Goal: Information Seeking & Learning: Learn about a topic

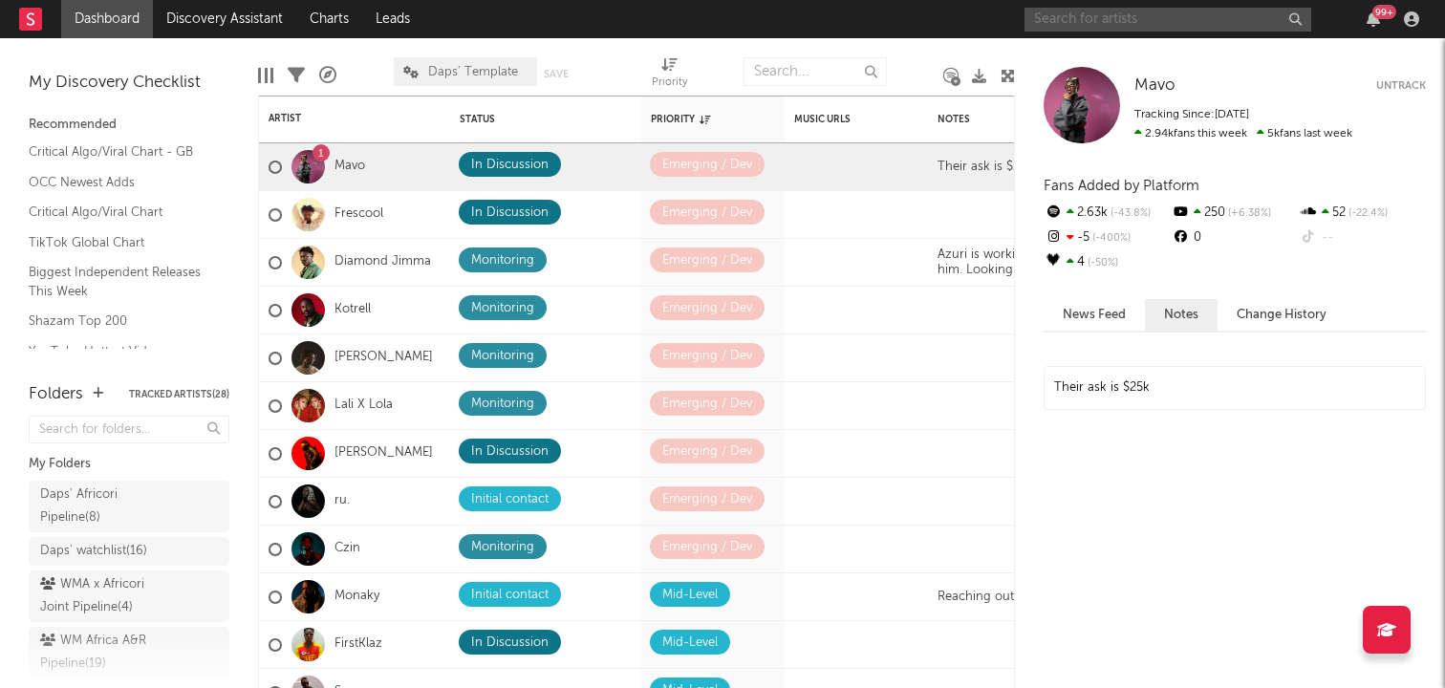
click at [1111, 19] on input "text" at bounding box center [1167, 20] width 287 height 24
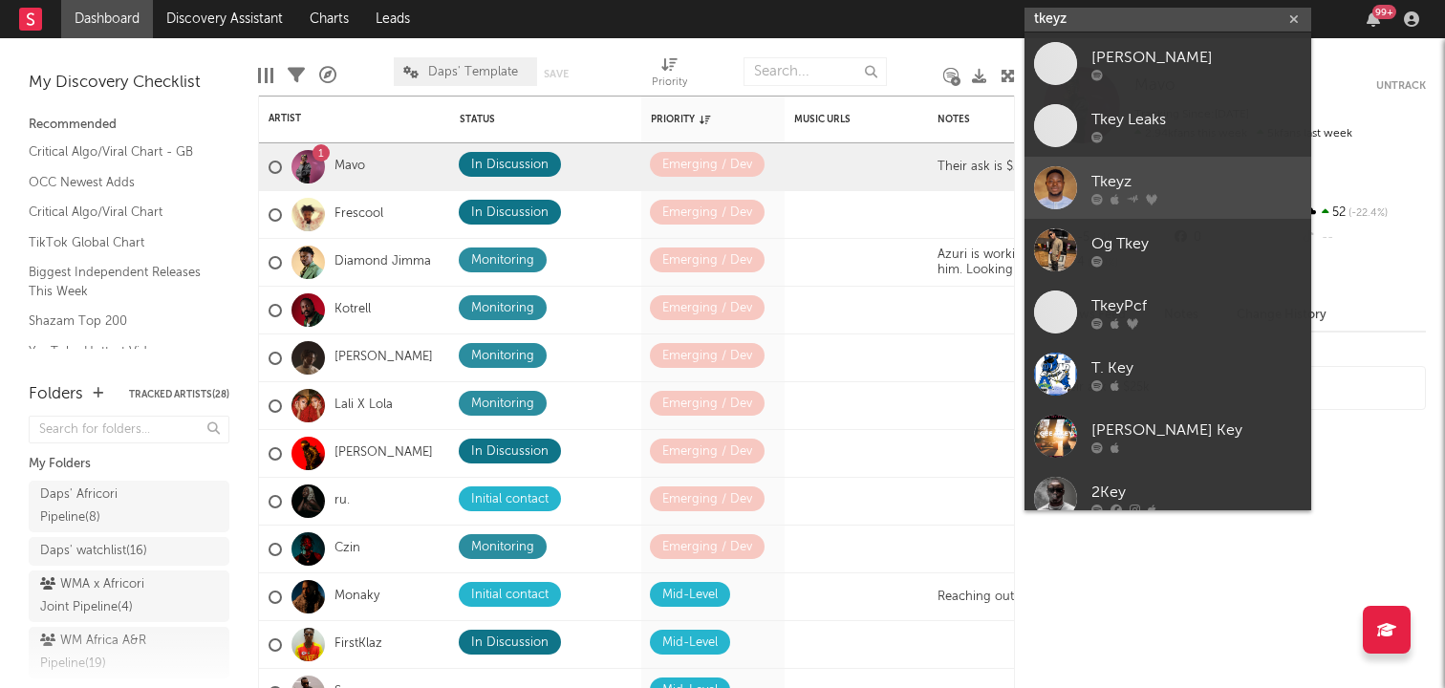
type input "tkeyz"
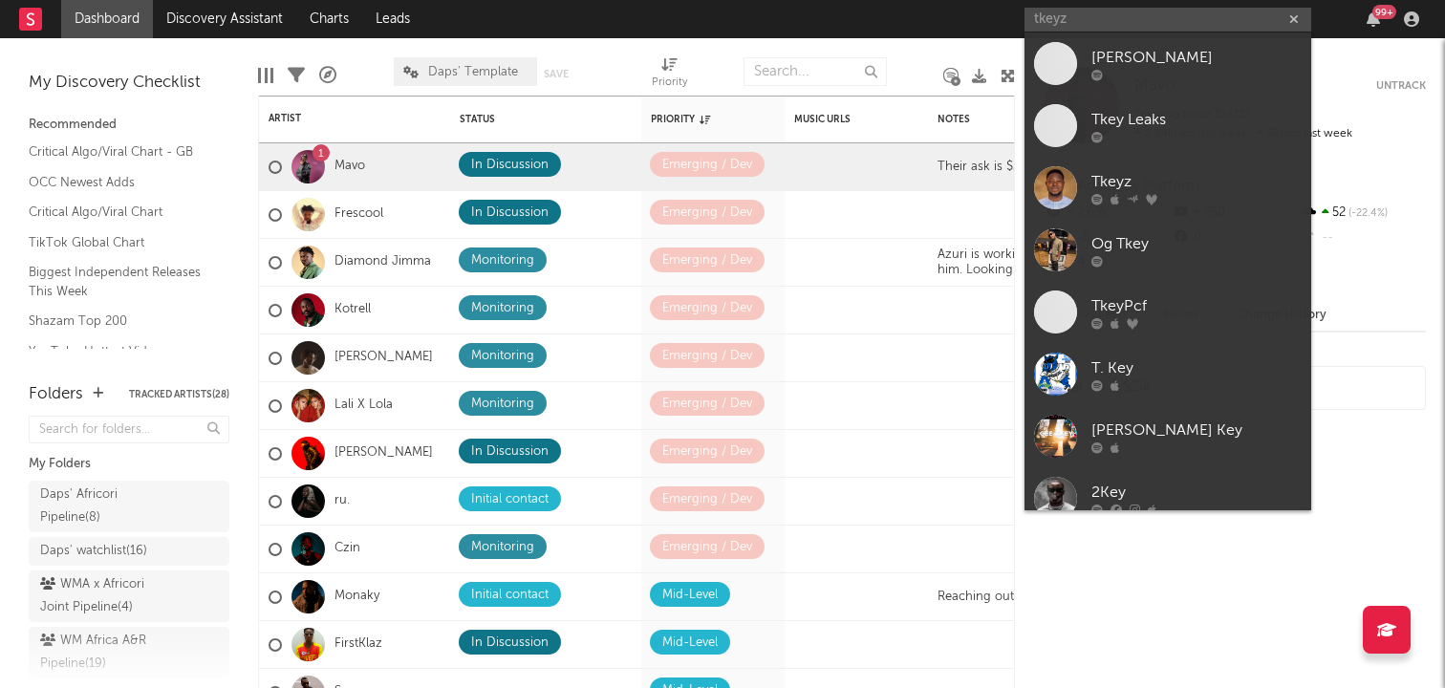
click at [1057, 186] on div at bounding box center [1055, 187] width 43 height 43
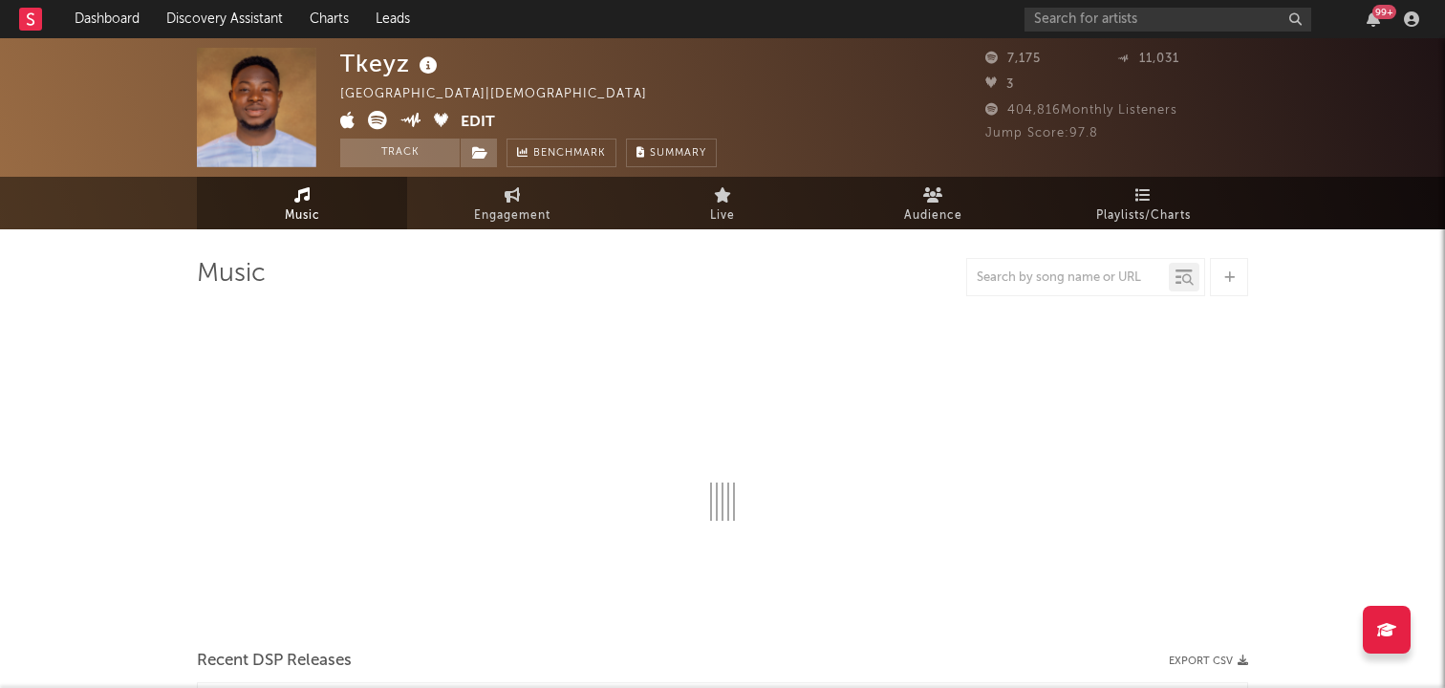
select select "1w"
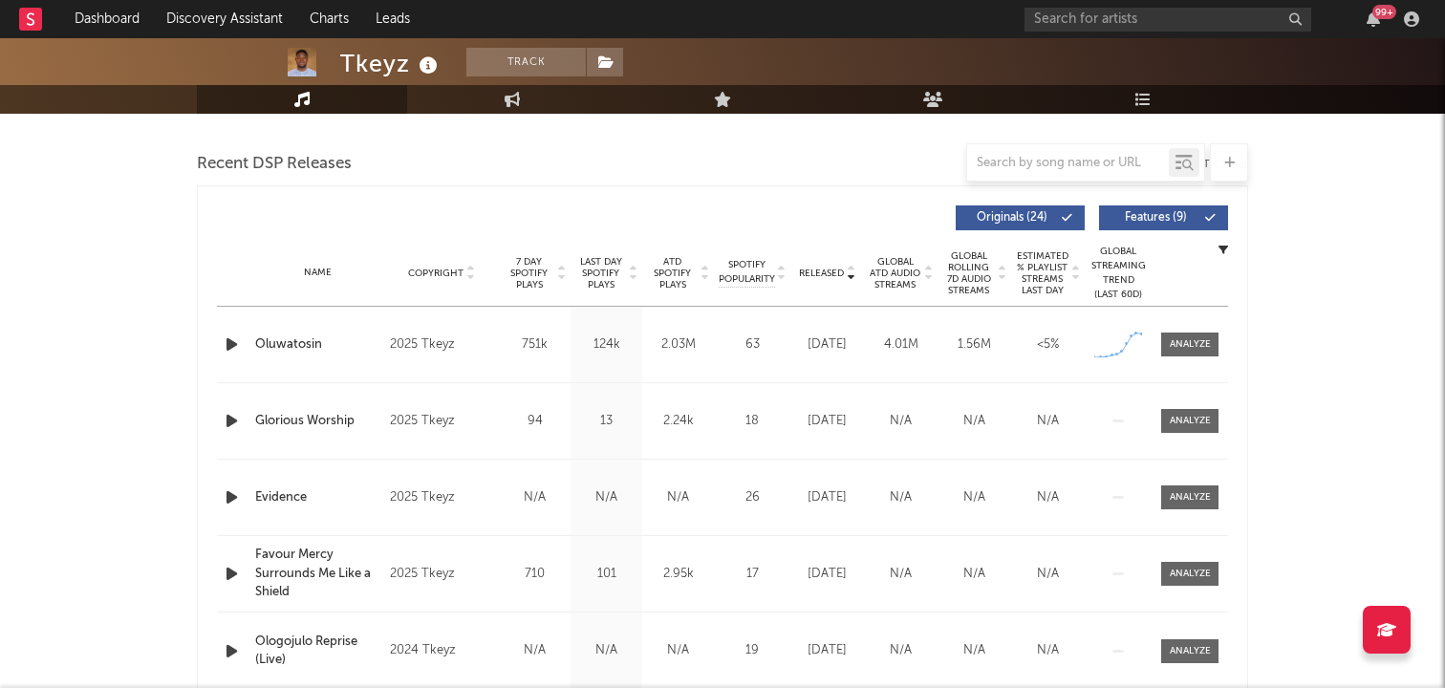
scroll to position [647, 0]
click at [1125, 344] on icon at bounding box center [1126, 343] width 5 height 5
click at [1173, 343] on div at bounding box center [1189, 345] width 41 height 14
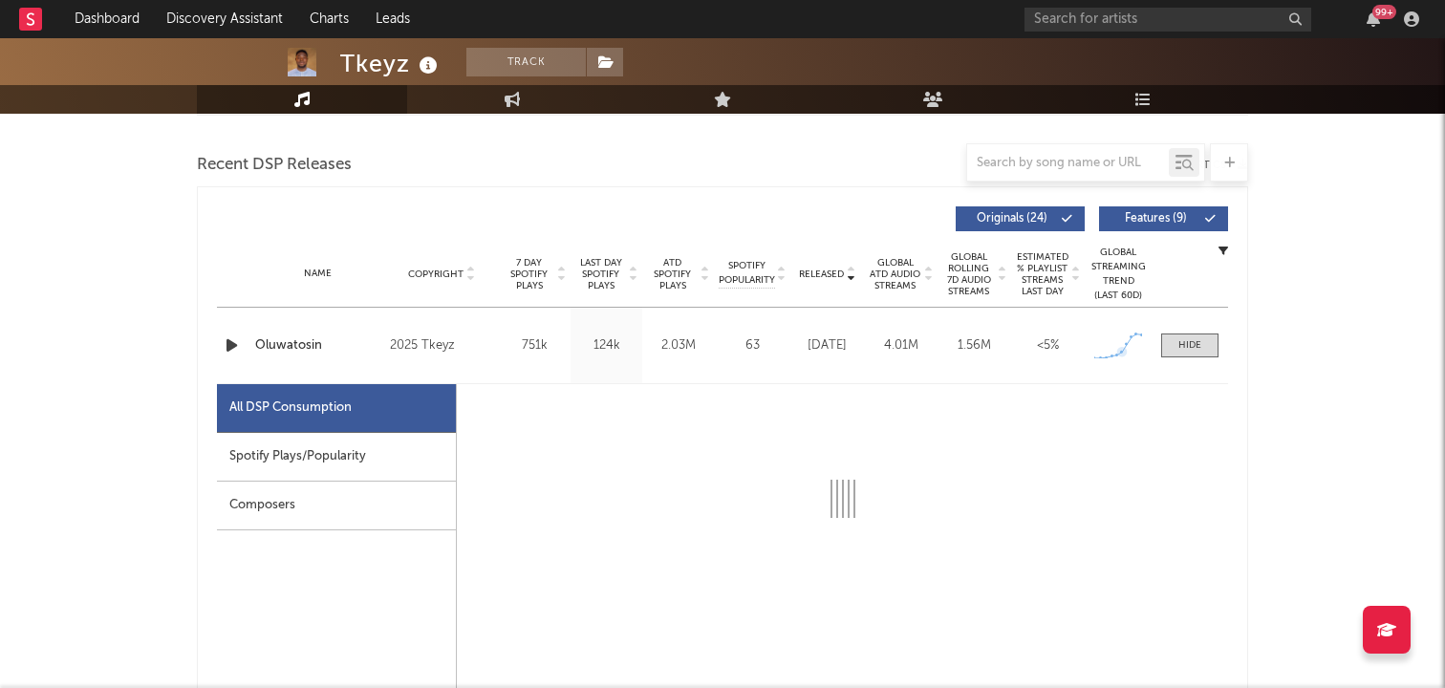
select select "1w"
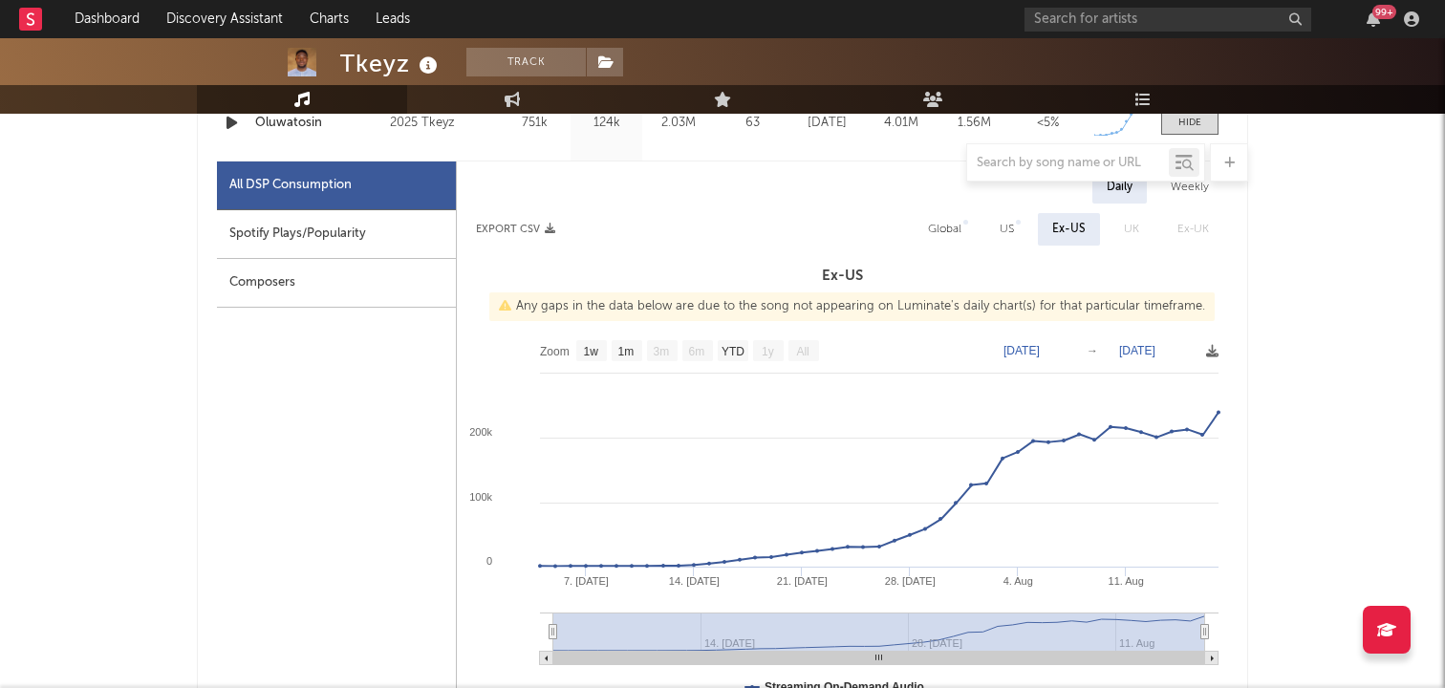
scroll to position [823, 0]
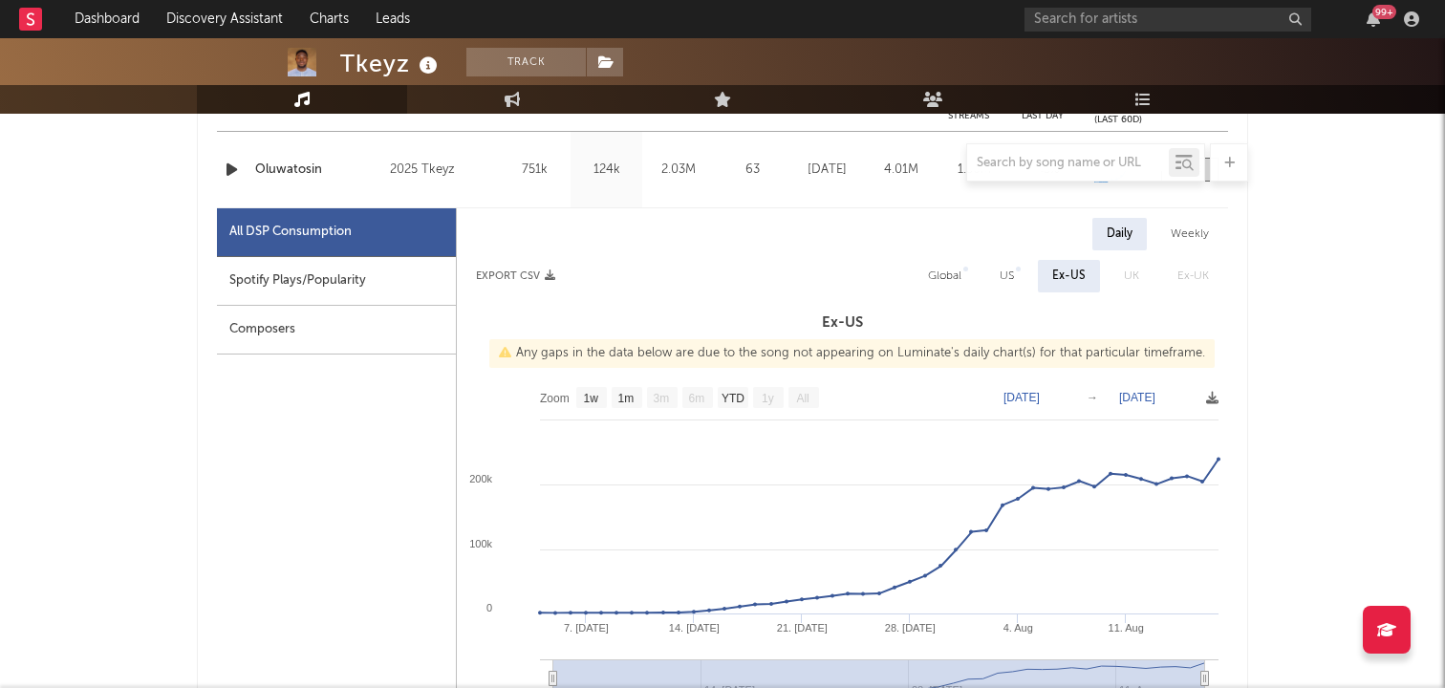
click at [945, 267] on div "Global" at bounding box center [944, 276] width 33 height 23
select select "1w"
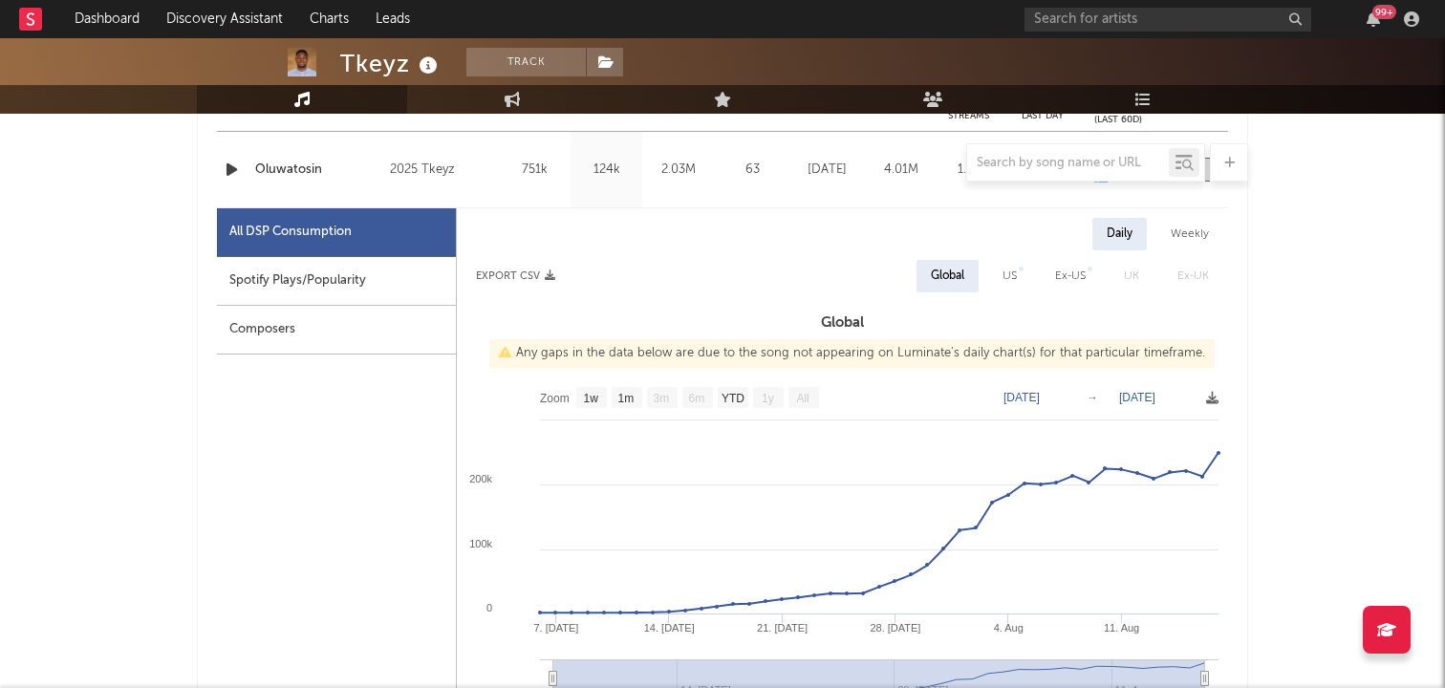
click at [1006, 283] on div "US" at bounding box center [1009, 276] width 14 height 23
select select "1w"
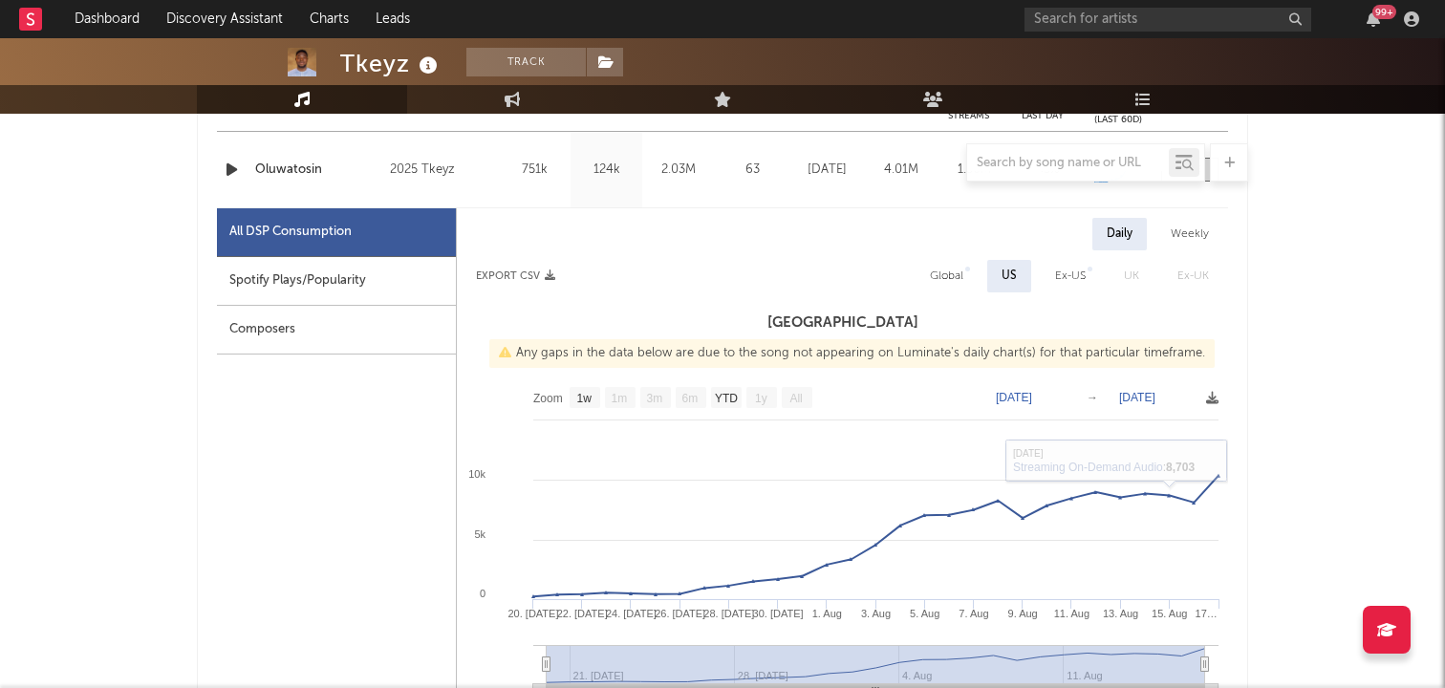
click at [1067, 278] on div "Ex-US" at bounding box center [1070, 276] width 31 height 23
select select "1w"
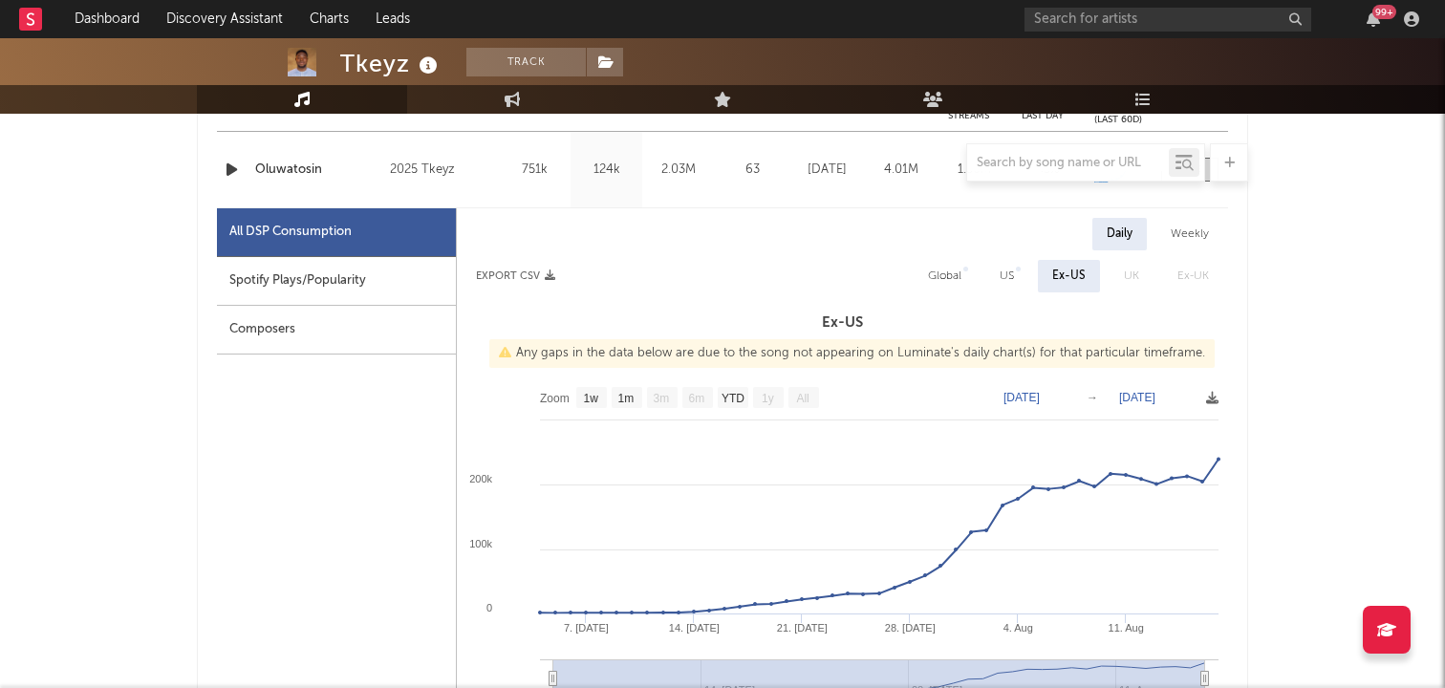
click at [929, 272] on div "Global" at bounding box center [944, 276] width 62 height 32
select select "1w"
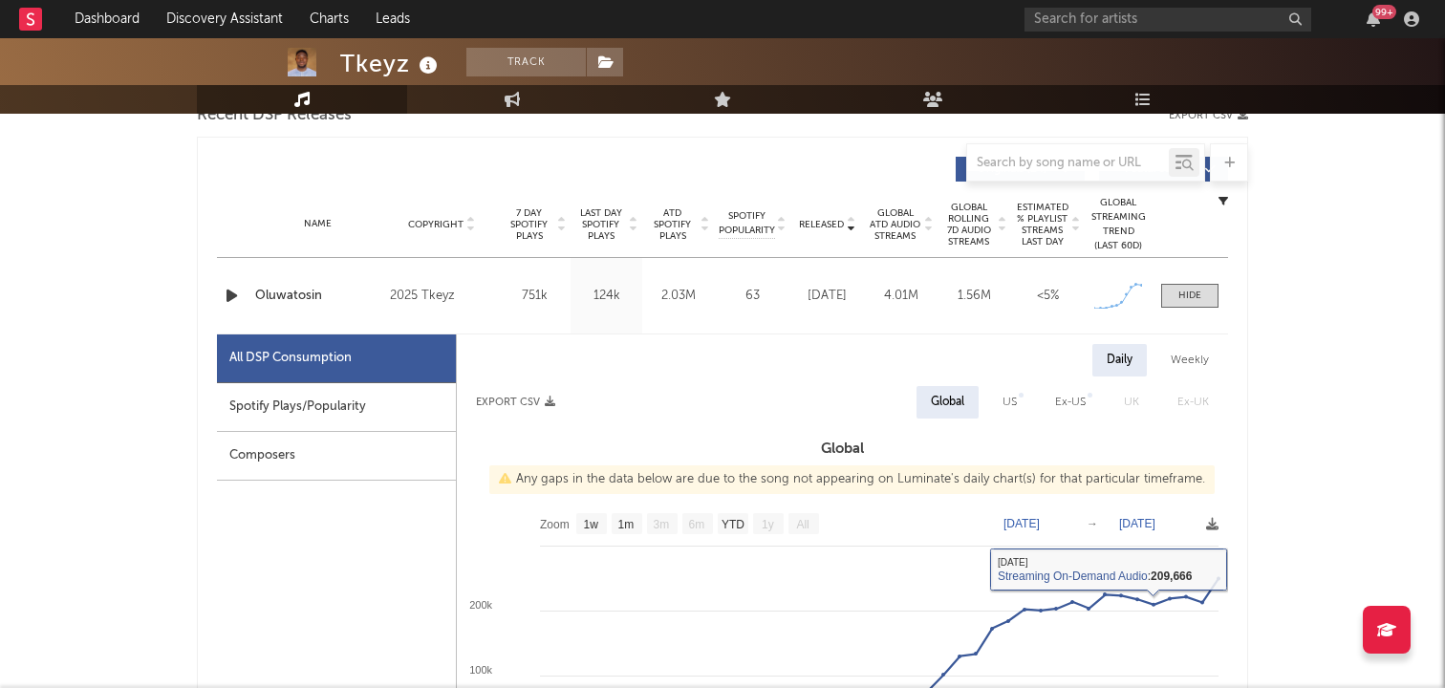
scroll to position [696, 0]
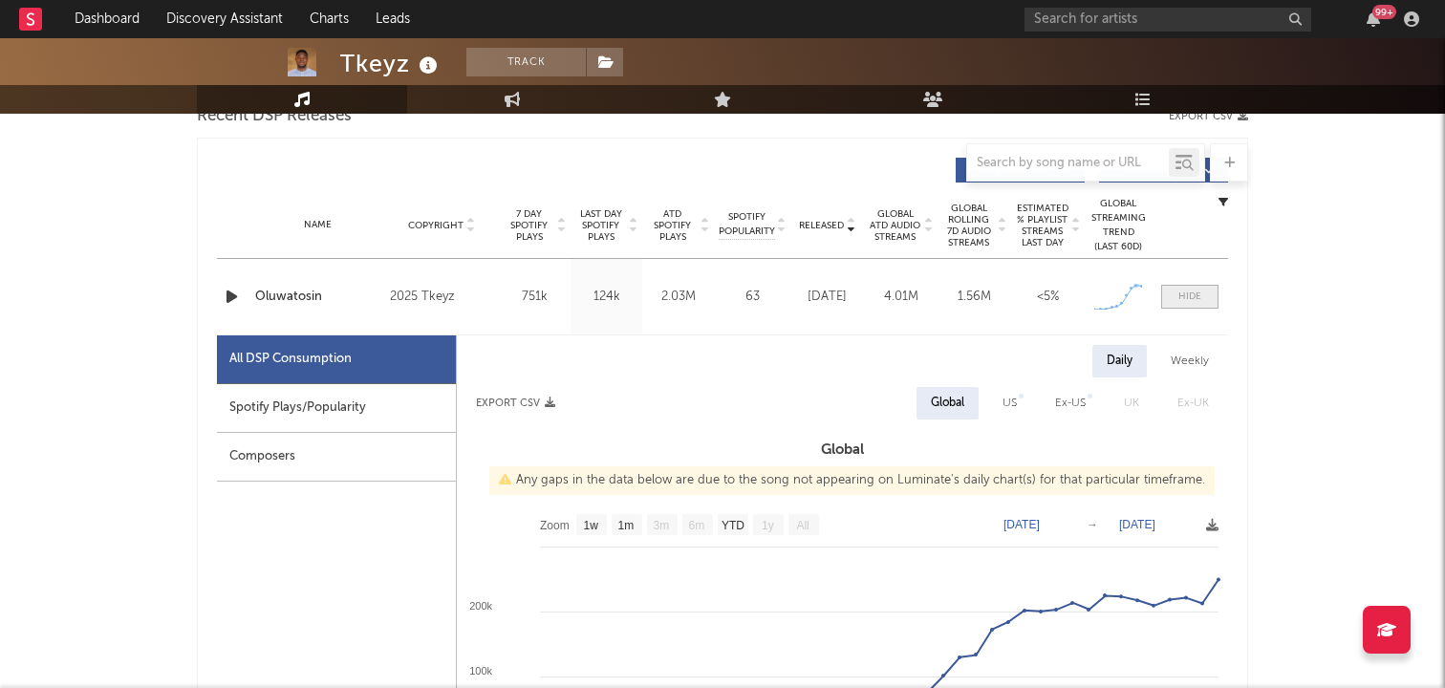
click at [1187, 290] on div at bounding box center [1189, 296] width 23 height 14
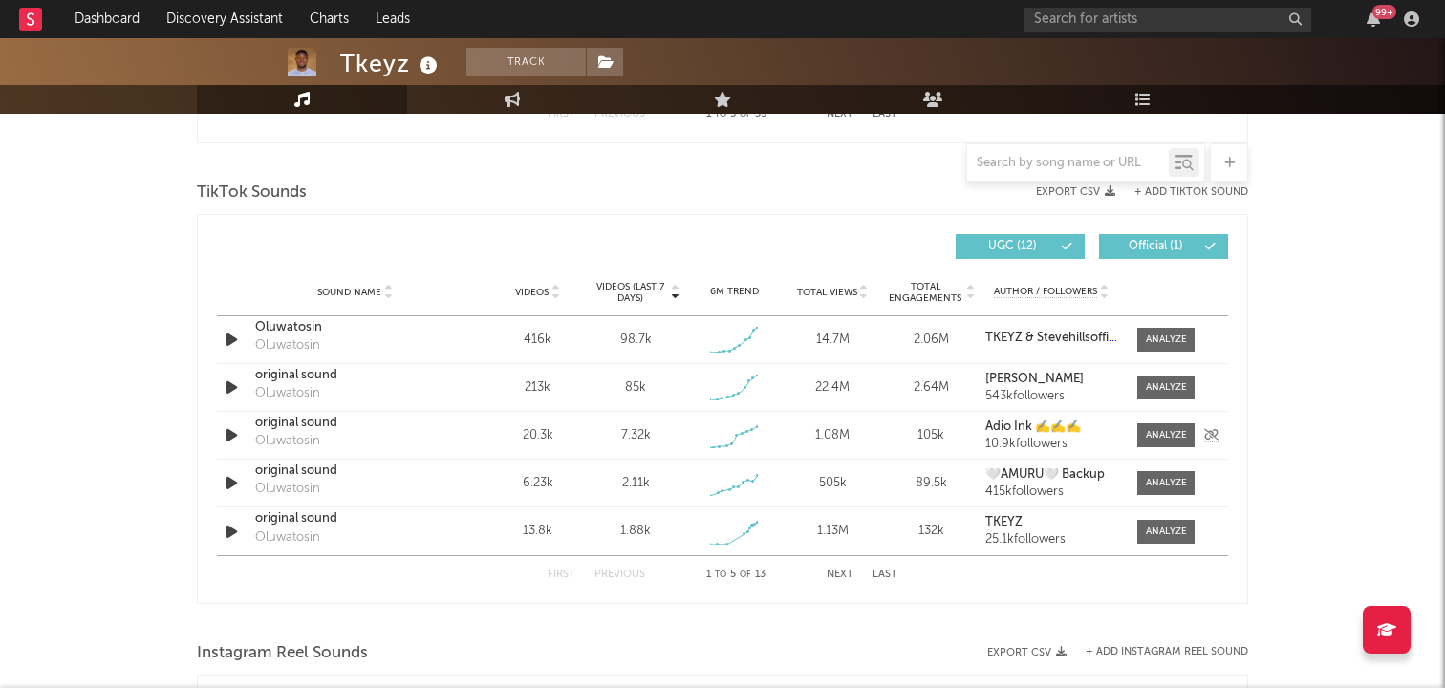
scroll to position [1239, 0]
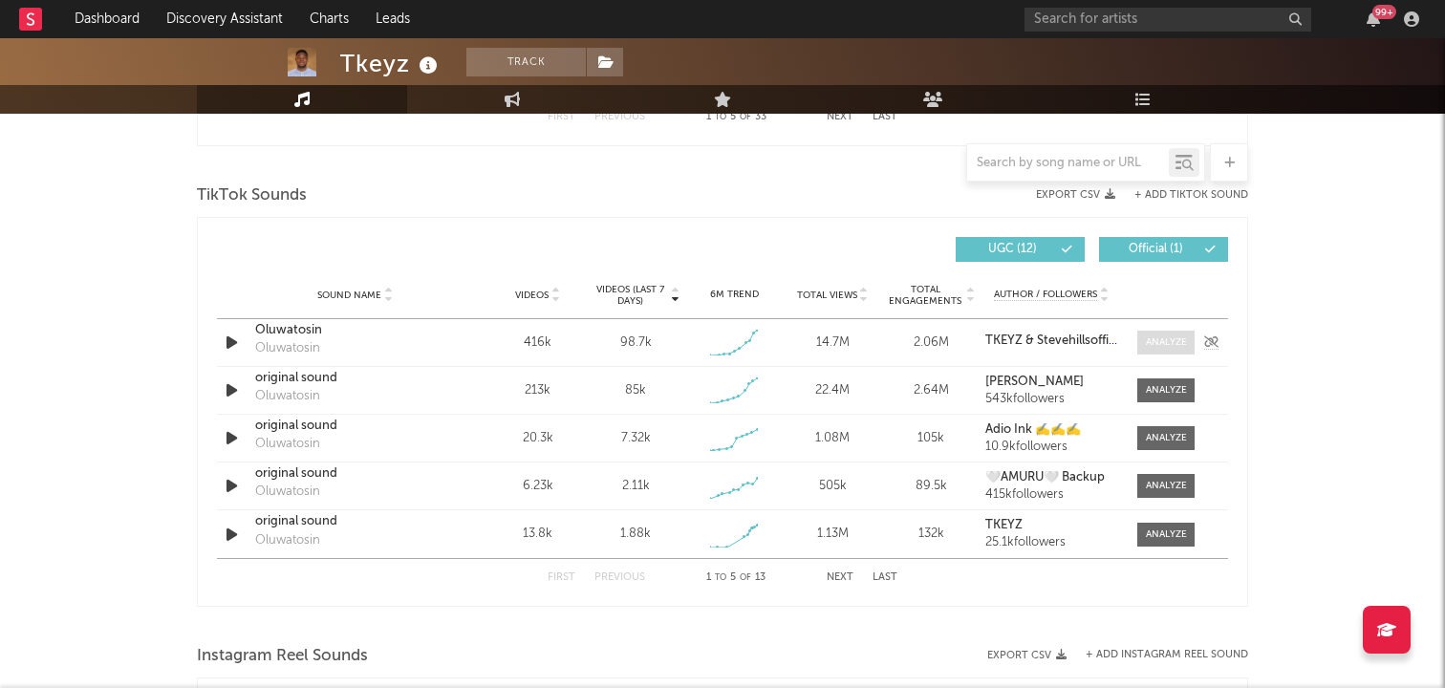
click at [1153, 335] on div at bounding box center [1166, 342] width 41 height 14
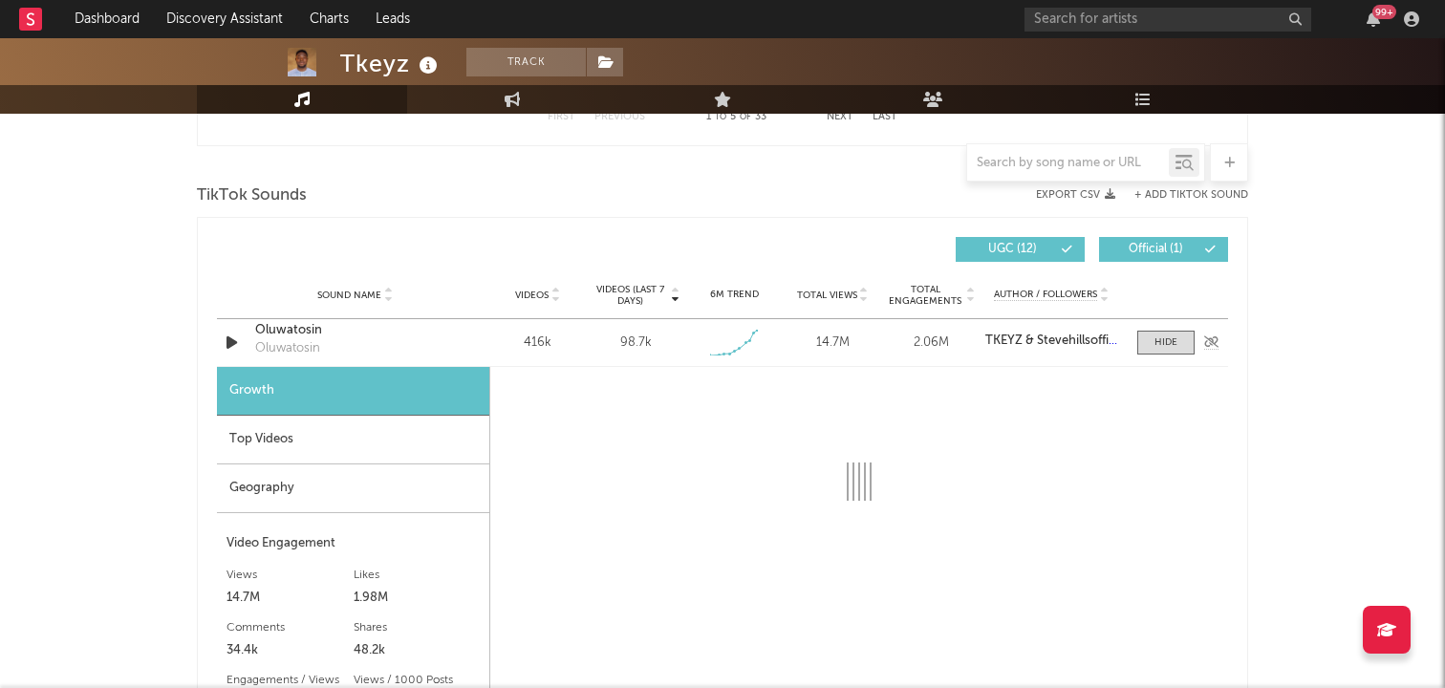
select select "1w"
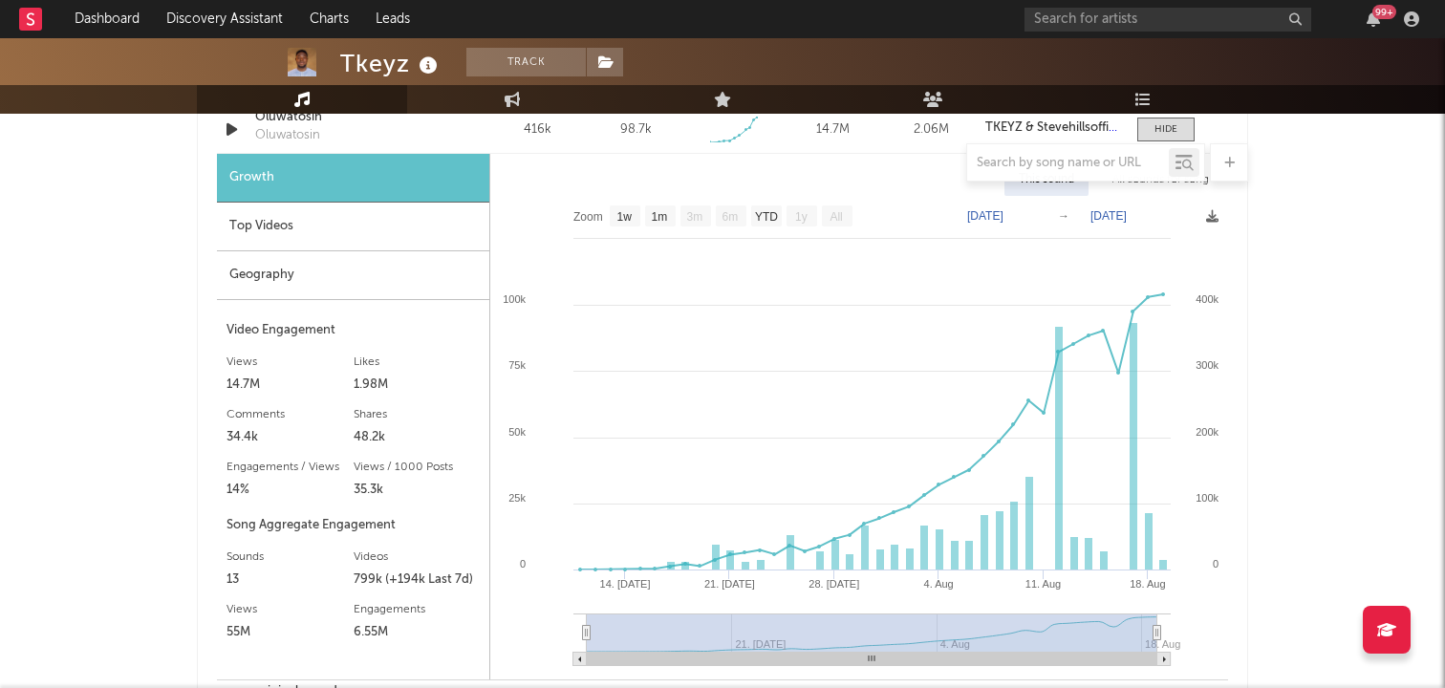
scroll to position [1447, 0]
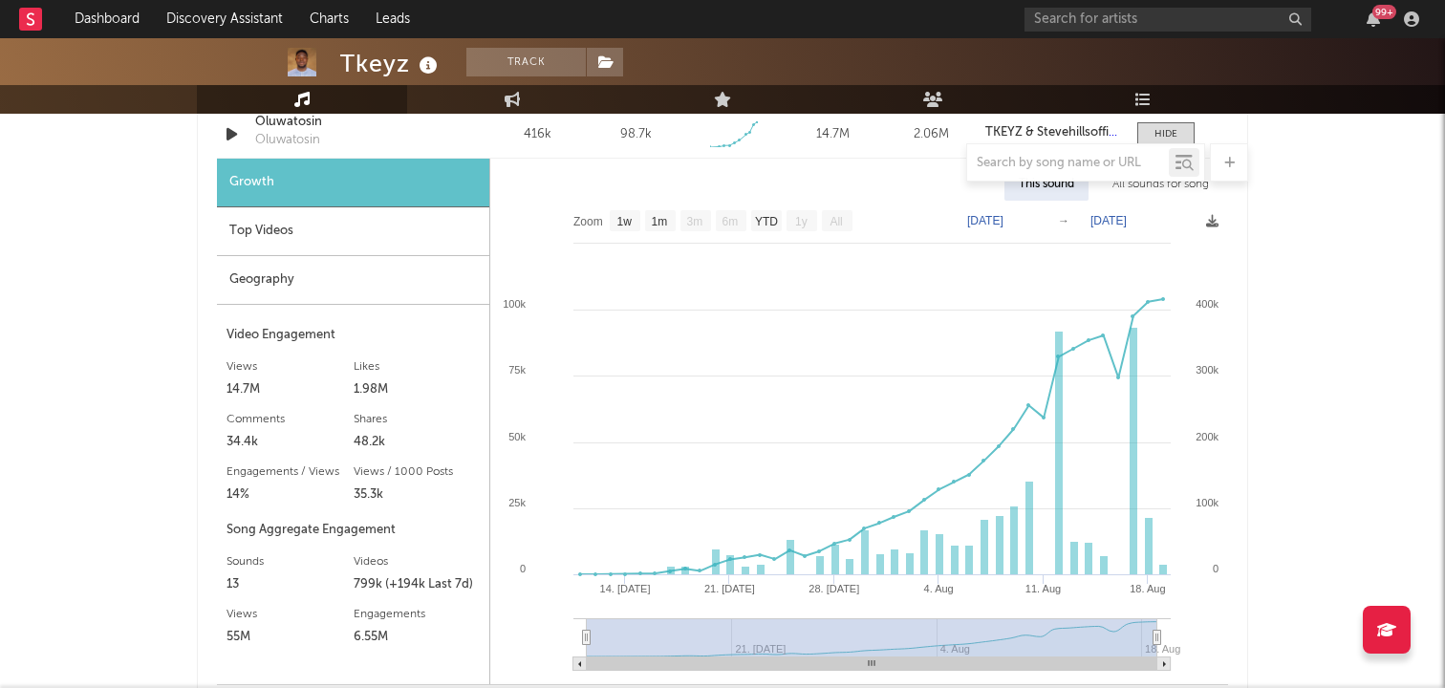
click at [341, 232] on div "Top Videos" at bounding box center [353, 231] width 272 height 49
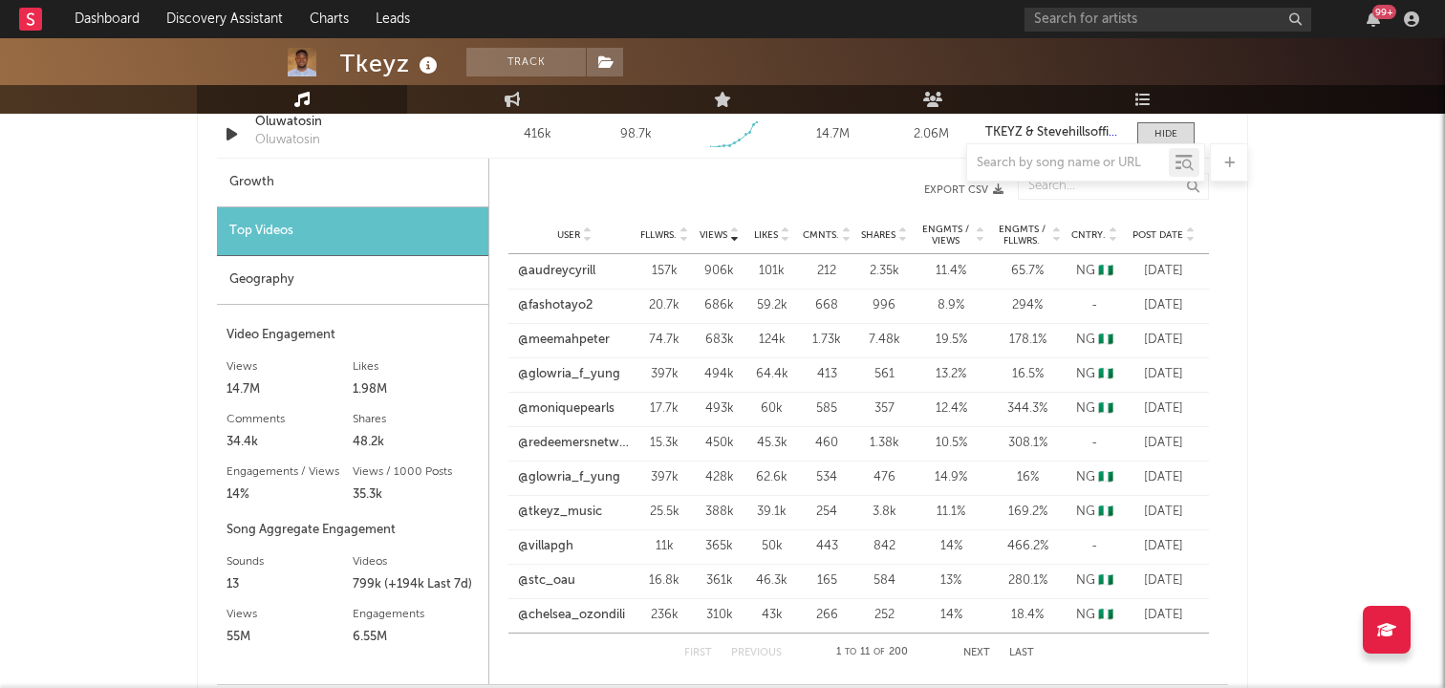
click at [1190, 237] on icon at bounding box center [1190, 239] width 10 height 8
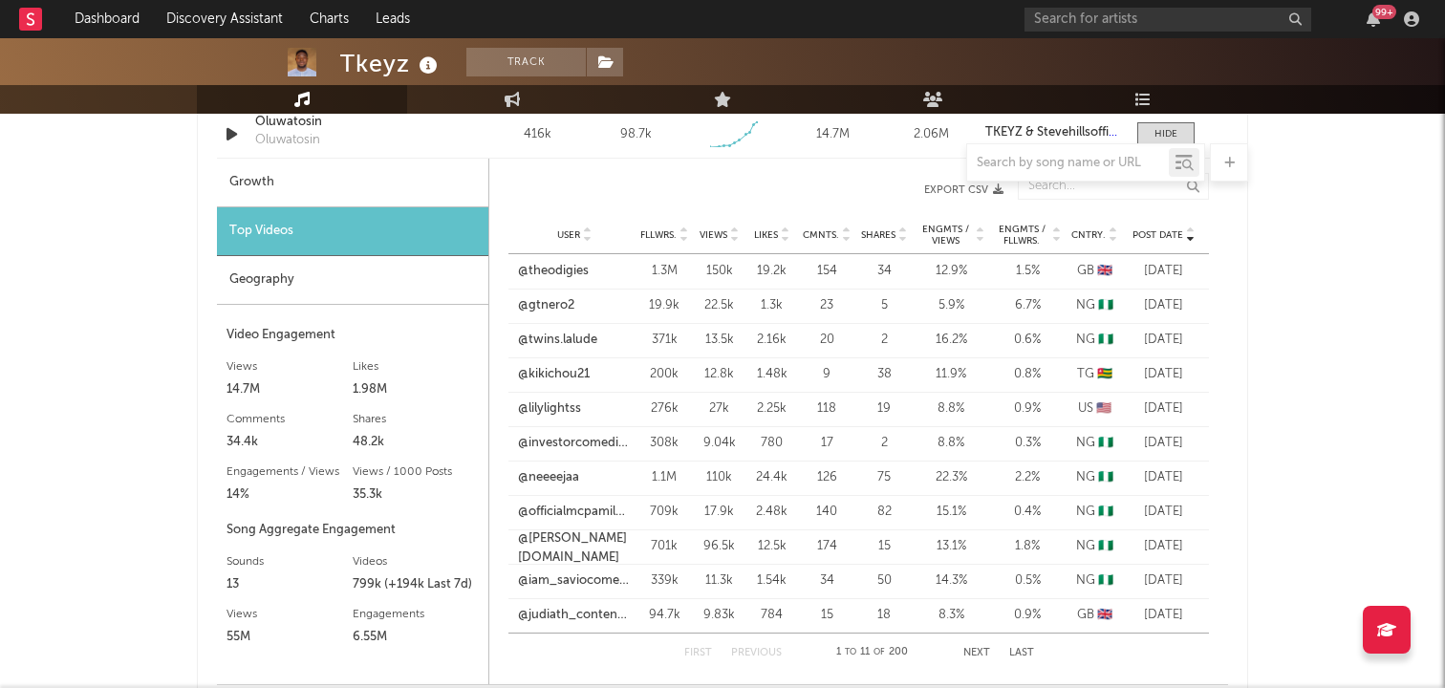
click at [1190, 237] on icon at bounding box center [1190, 239] width 10 height 8
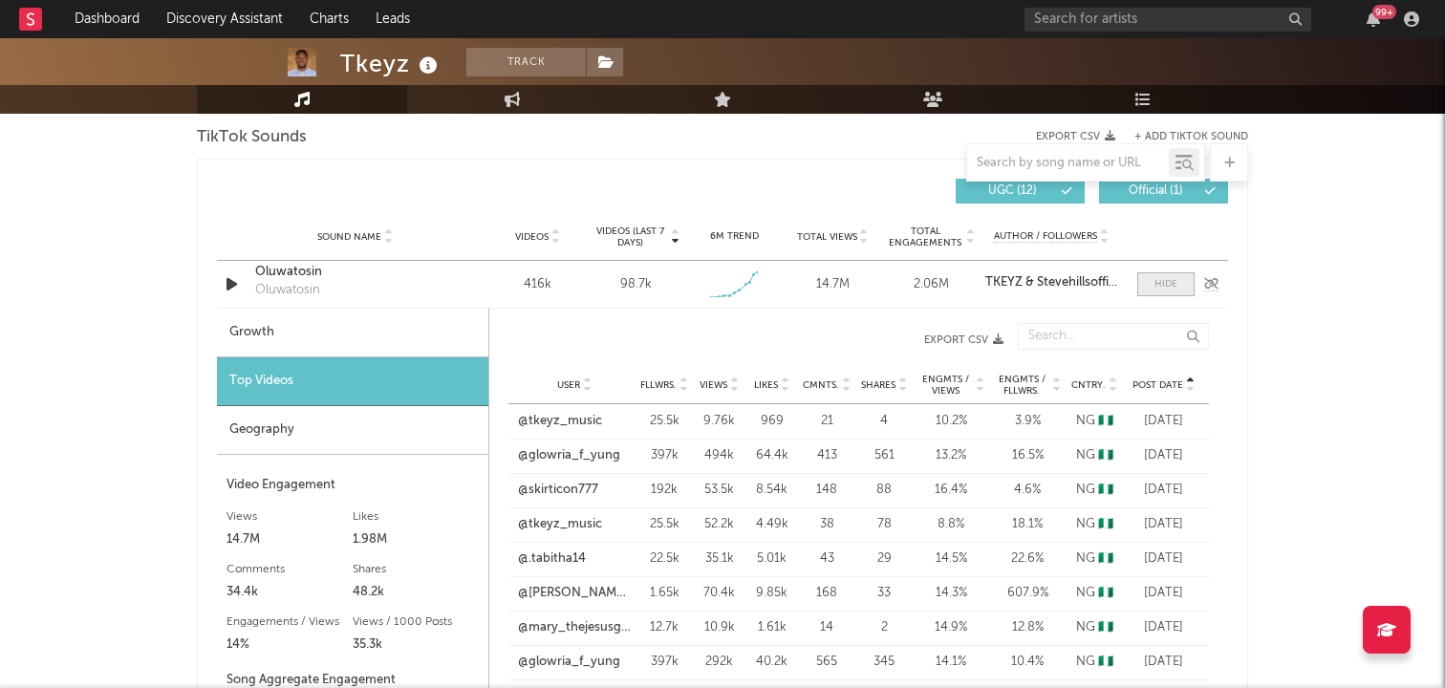
click at [1181, 287] on span at bounding box center [1165, 284] width 57 height 24
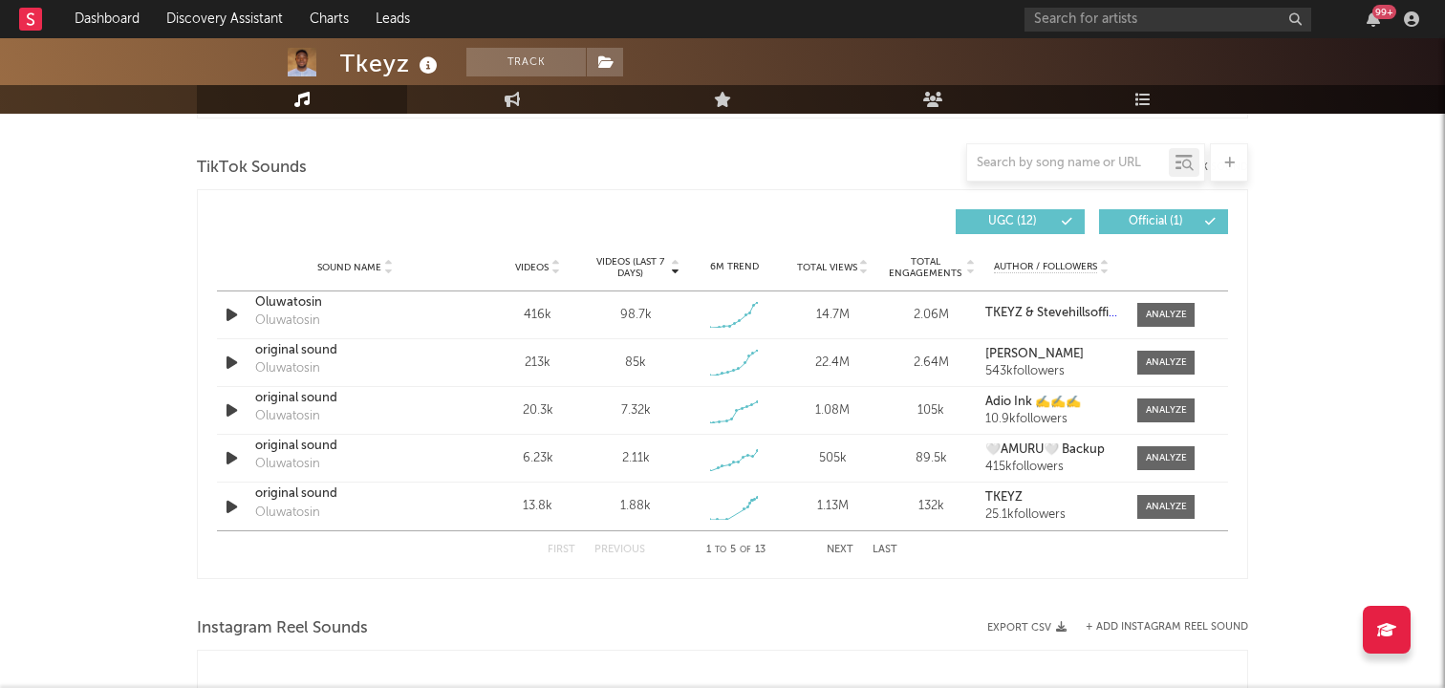
scroll to position [1265, 0]
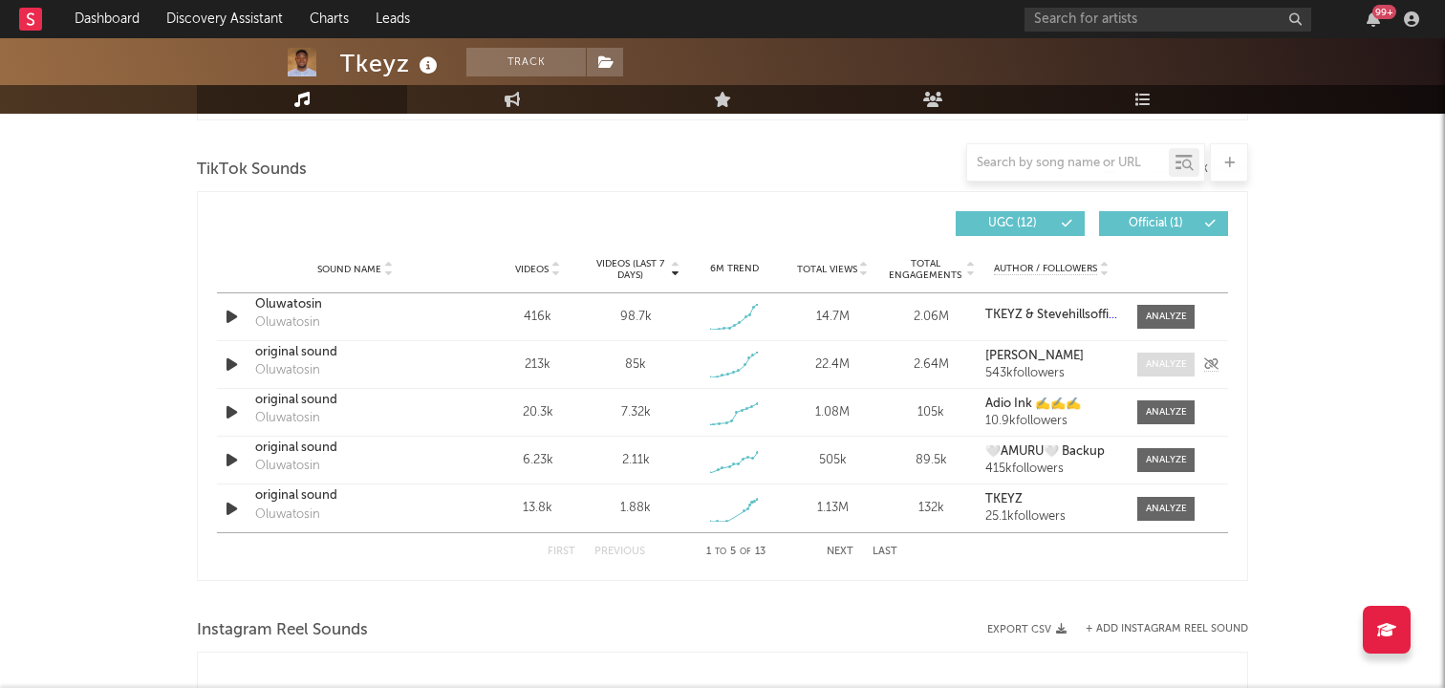
click at [1159, 355] on span at bounding box center [1165, 365] width 57 height 24
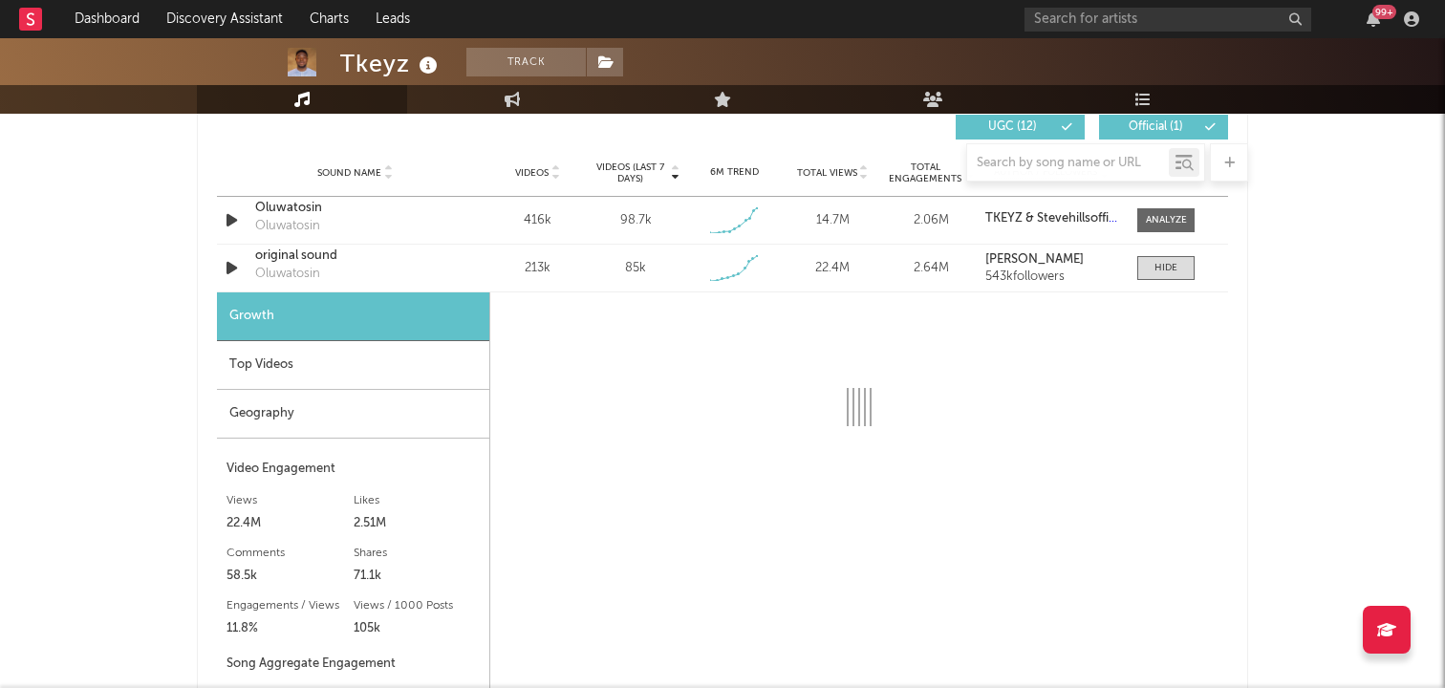
scroll to position [1475, 0]
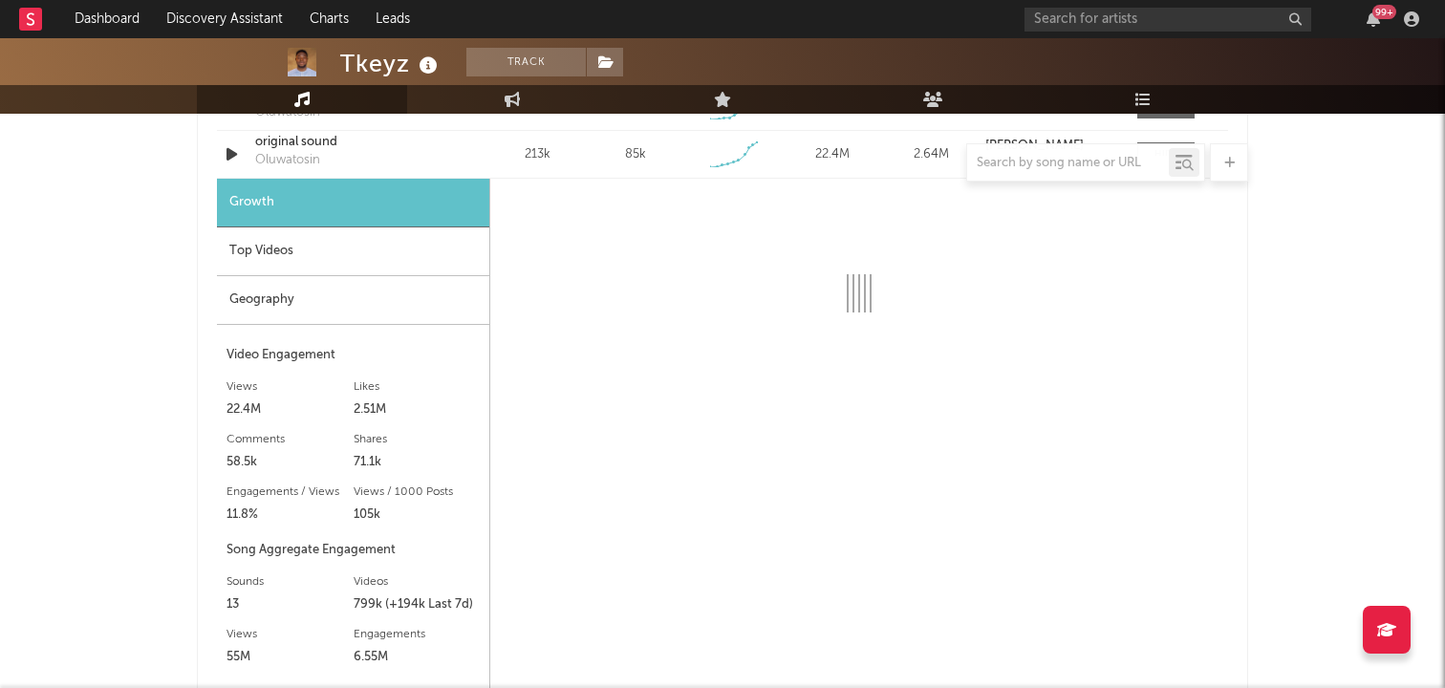
select select "1w"
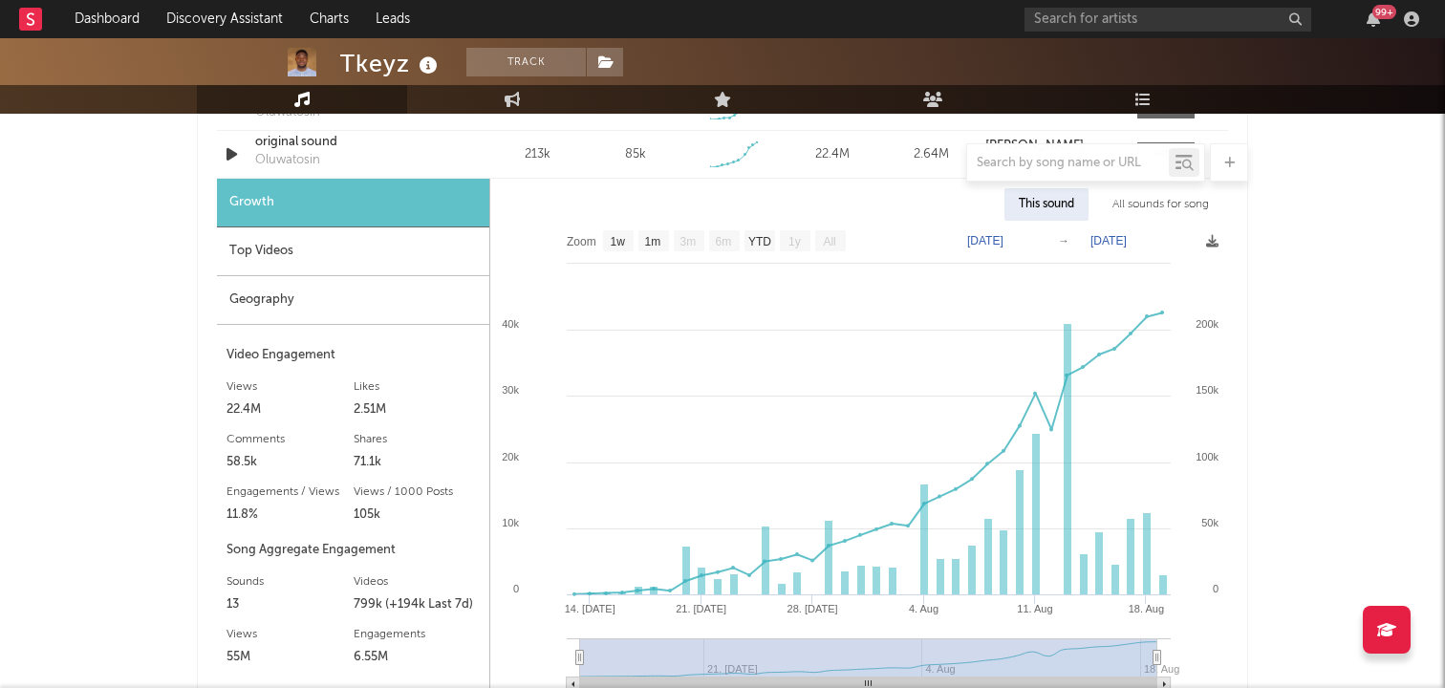
drag, startPoint x: 330, startPoint y: 252, endPoint x: 381, endPoint y: 251, distance: 51.6
click at [330, 252] on div "Top Videos" at bounding box center [353, 251] width 272 height 49
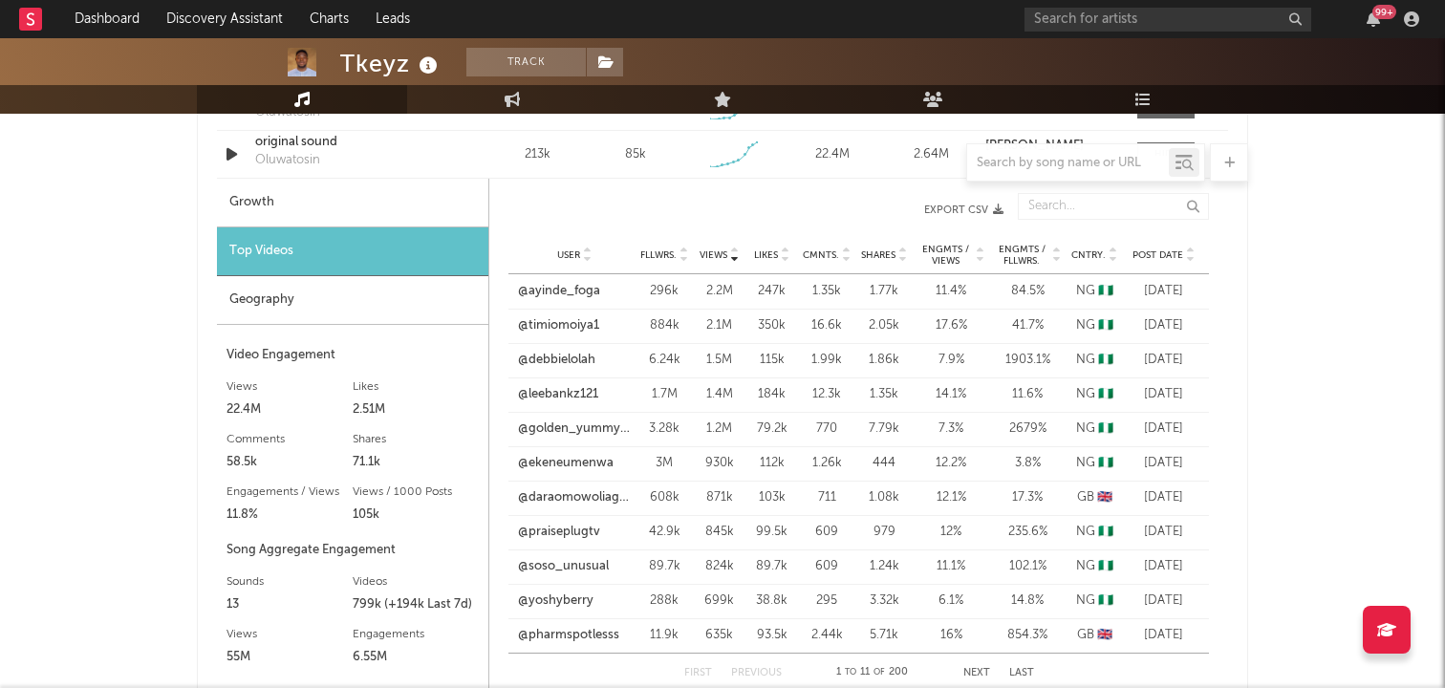
click at [1190, 260] on icon at bounding box center [1190, 259] width 10 height 8
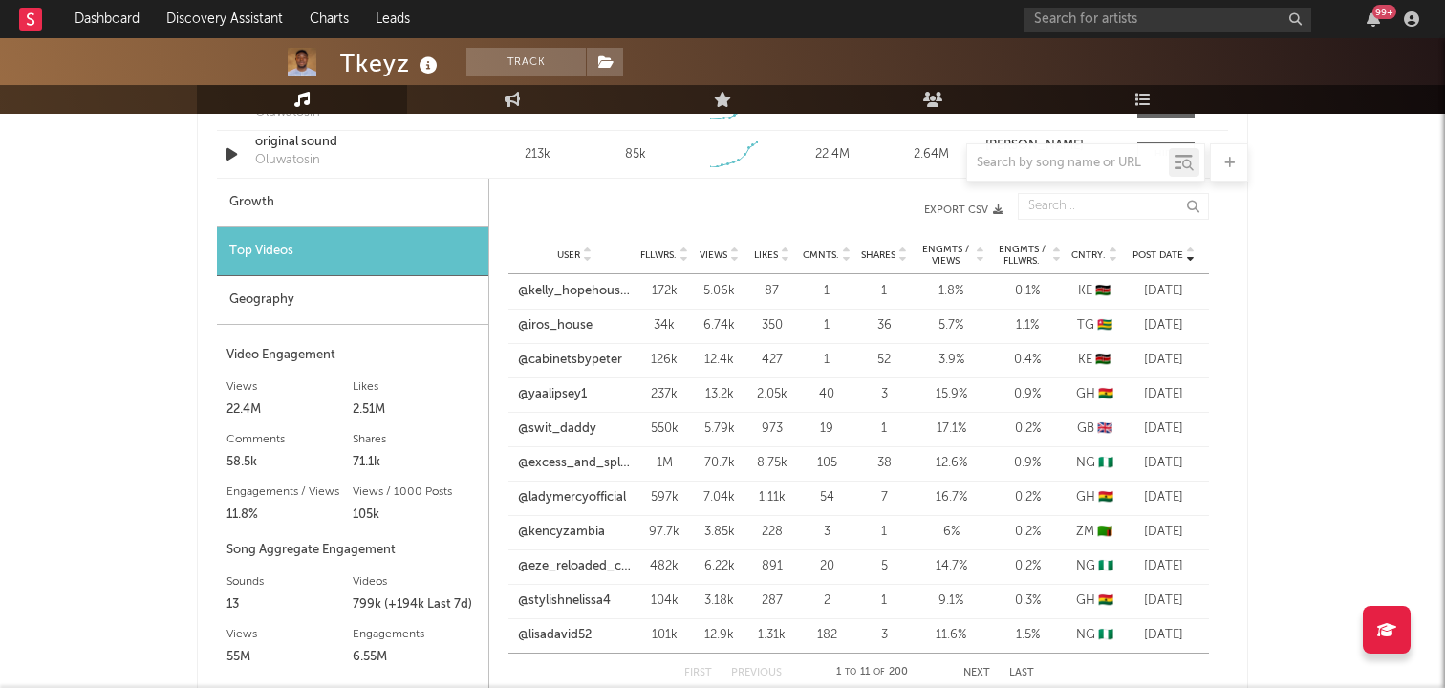
click at [1190, 260] on icon at bounding box center [1190, 259] width 10 height 8
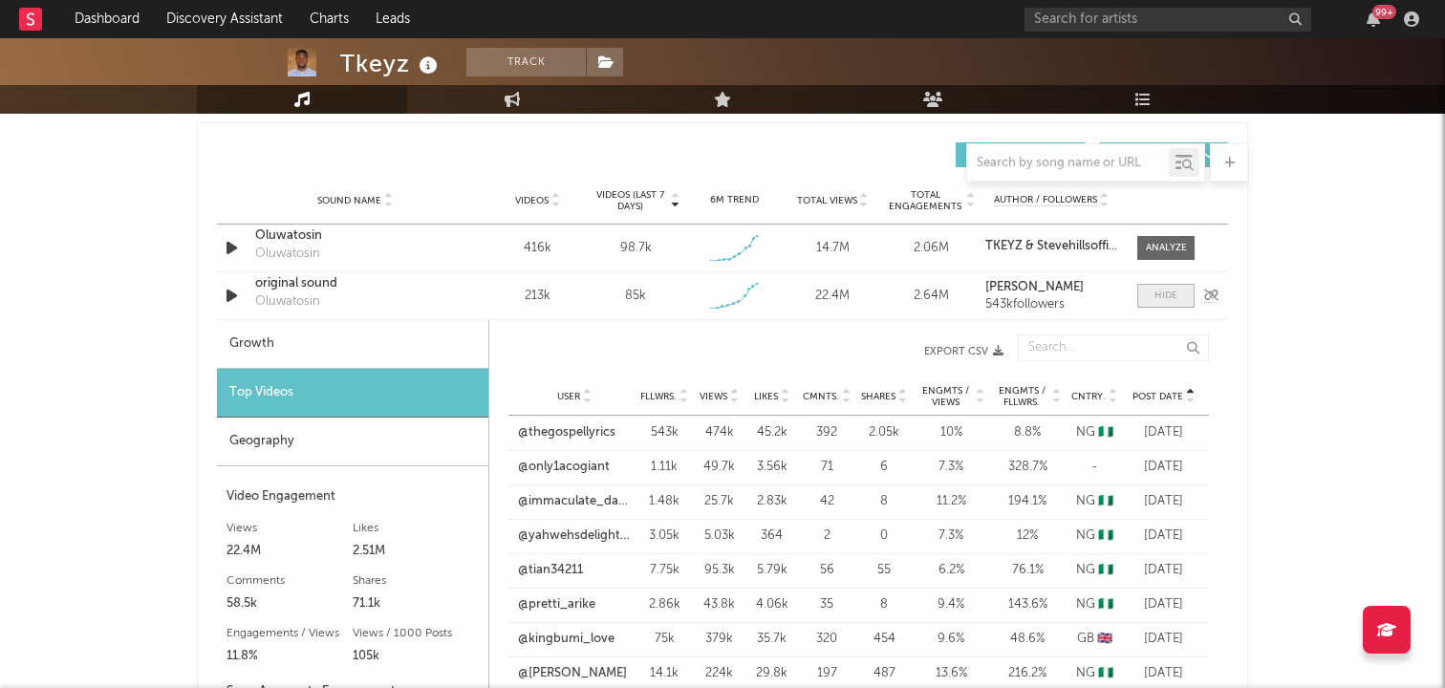
scroll to position [1308, 0]
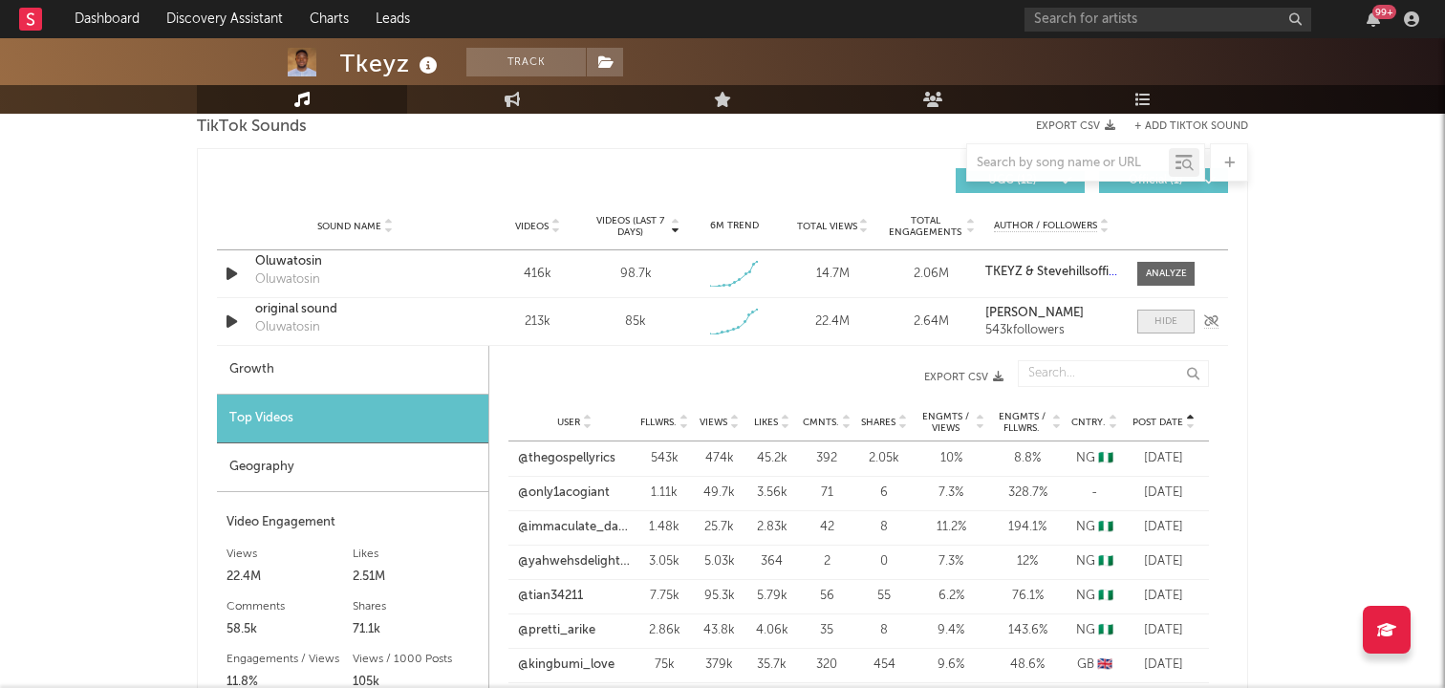
click at [1164, 317] on div at bounding box center [1165, 321] width 23 height 14
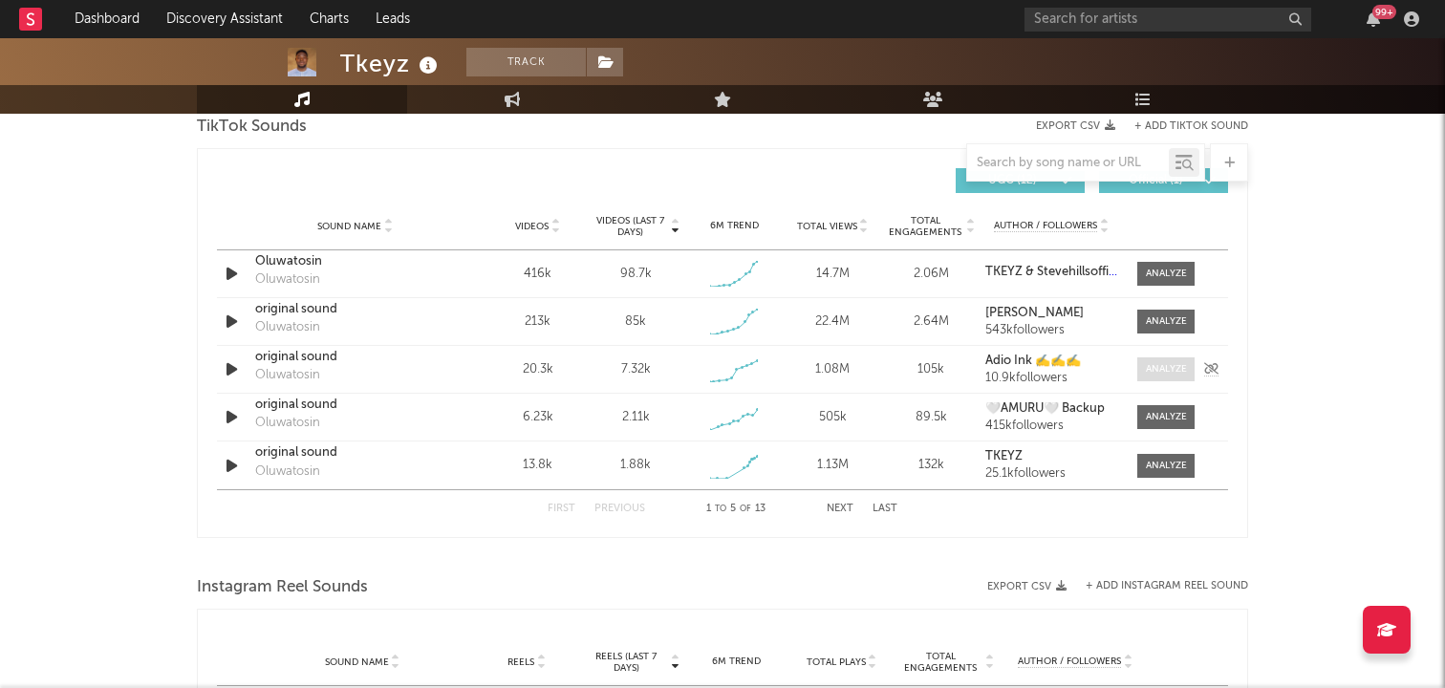
click at [1174, 370] on div at bounding box center [1166, 369] width 41 height 14
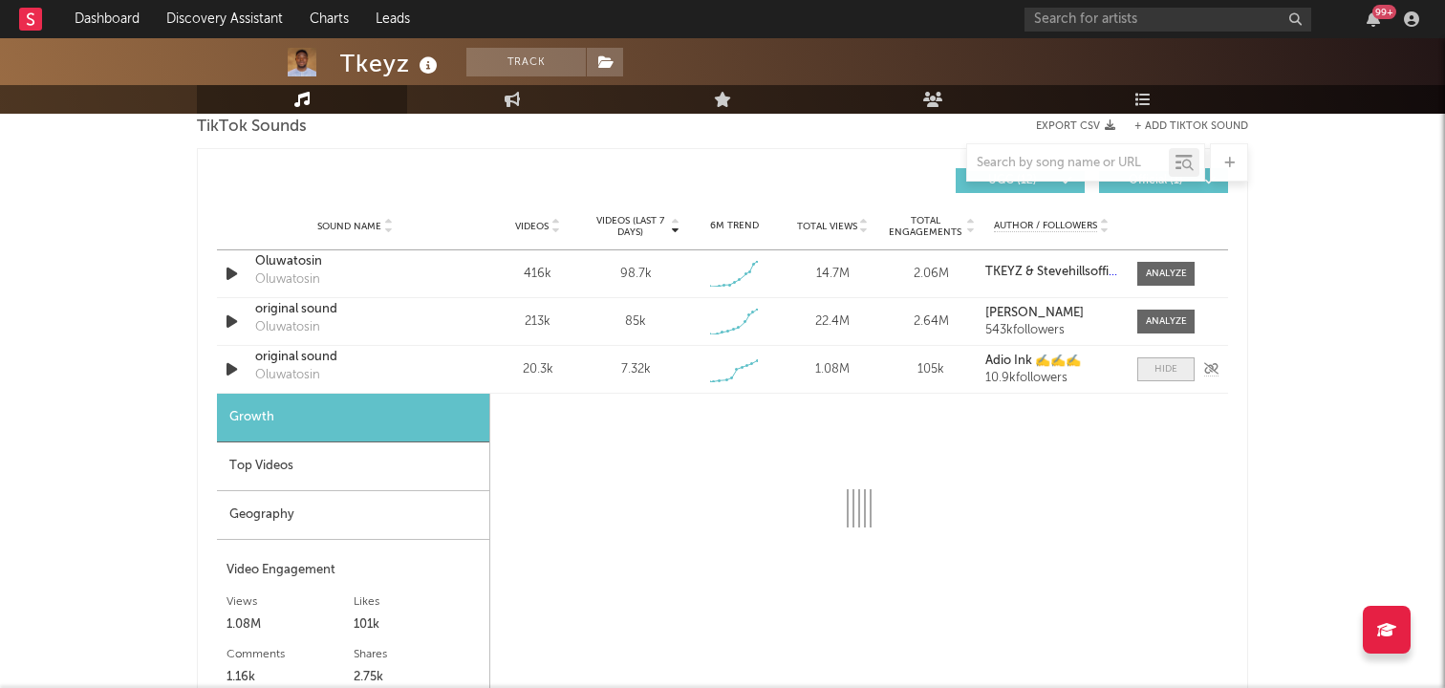
select select "1w"
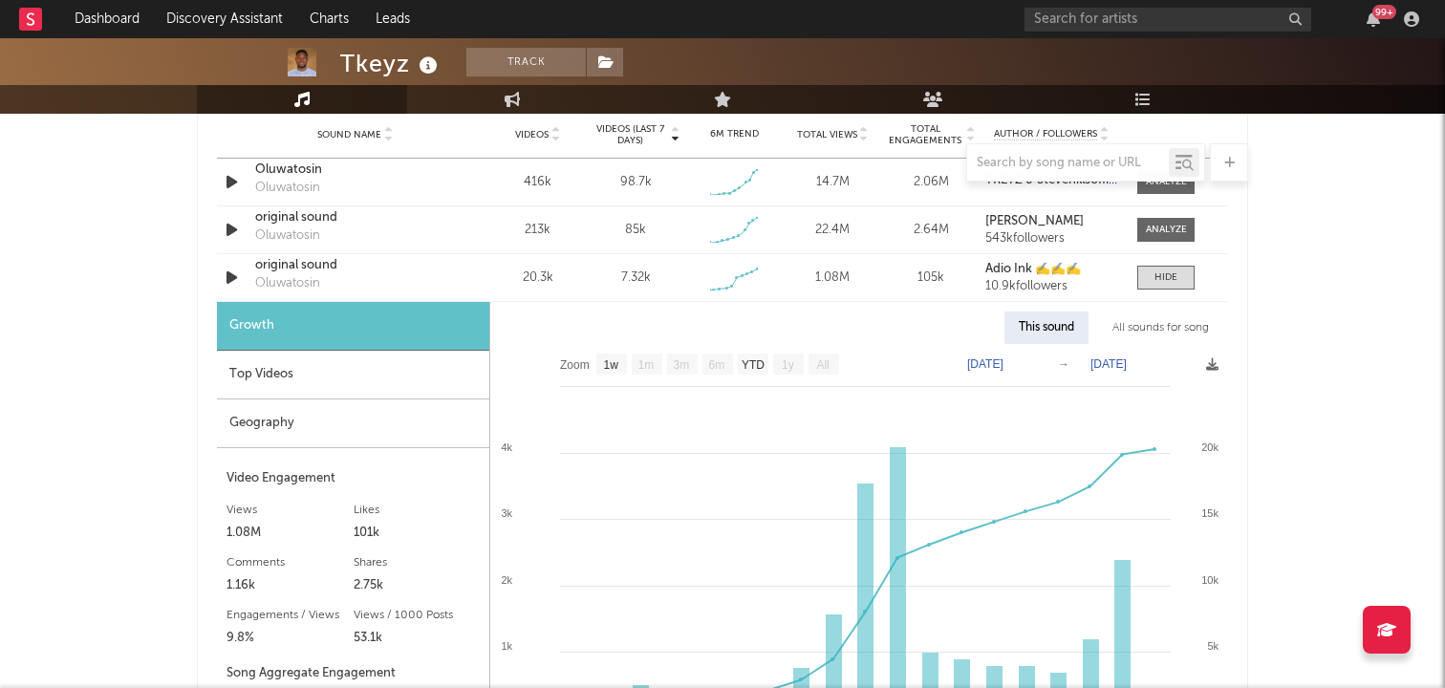
scroll to position [1401, 0]
click at [302, 380] on div "Top Videos" at bounding box center [353, 374] width 272 height 49
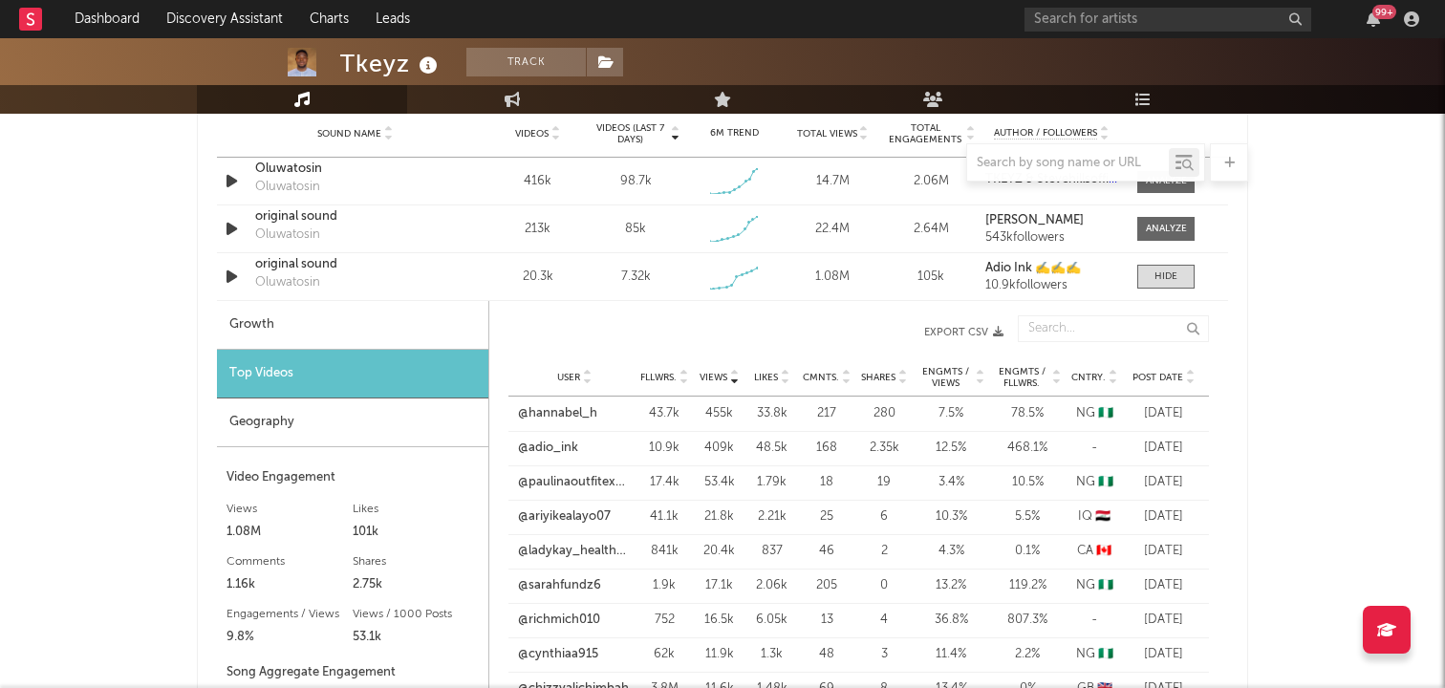
click at [1191, 381] on icon at bounding box center [1190, 381] width 10 height 8
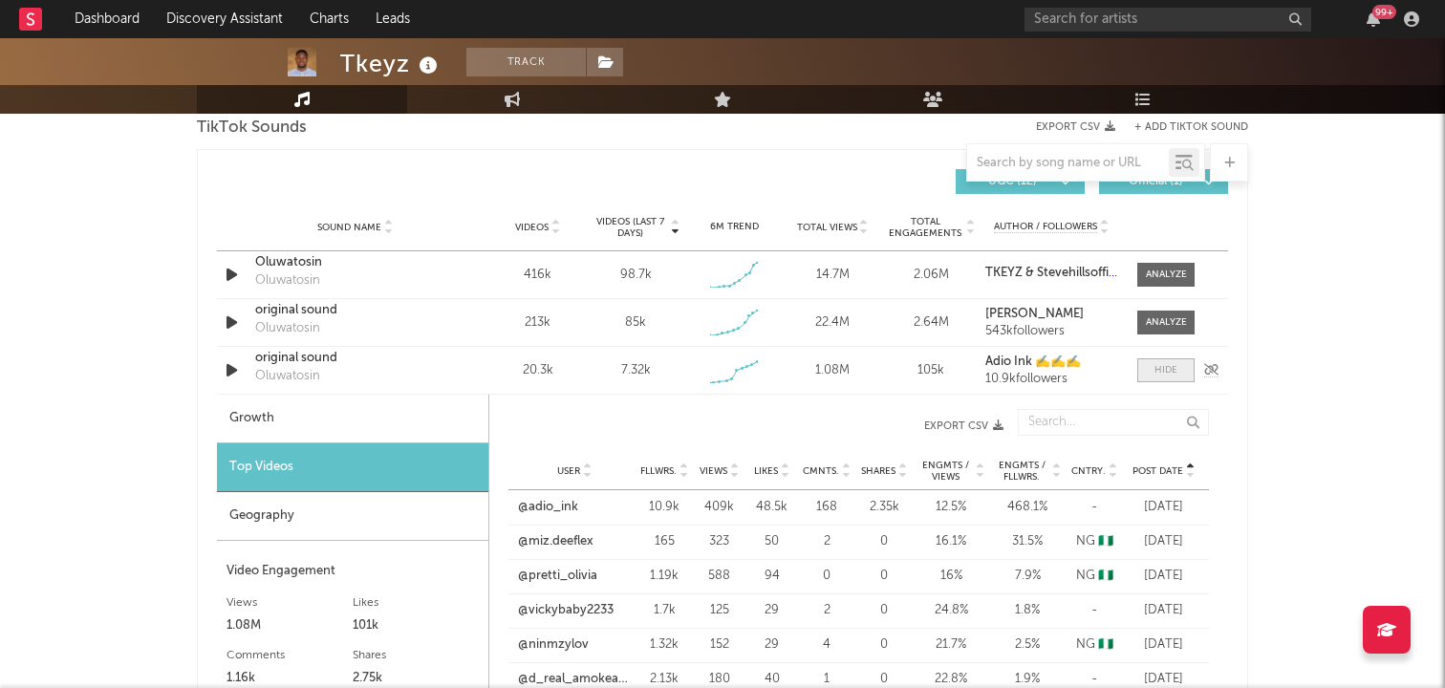
scroll to position [1296, 0]
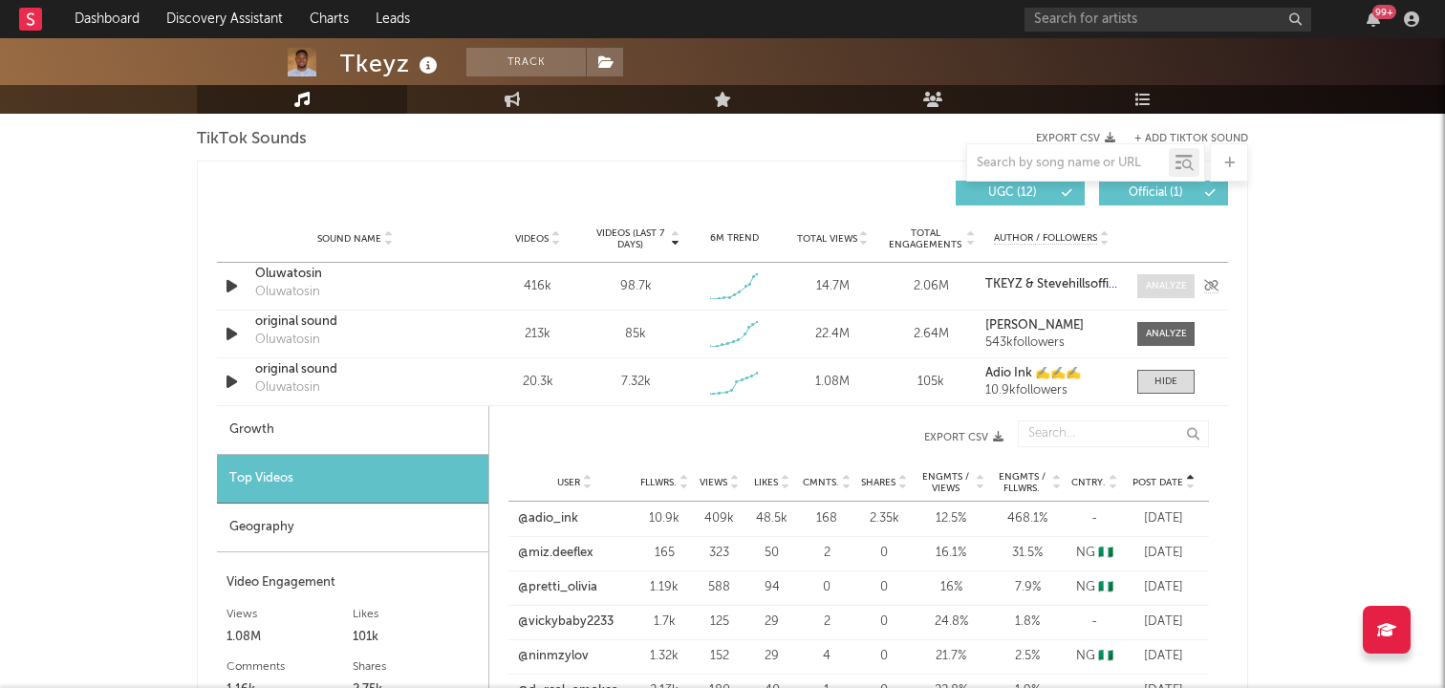
click at [1160, 286] on div at bounding box center [1166, 286] width 41 height 14
select select "1w"
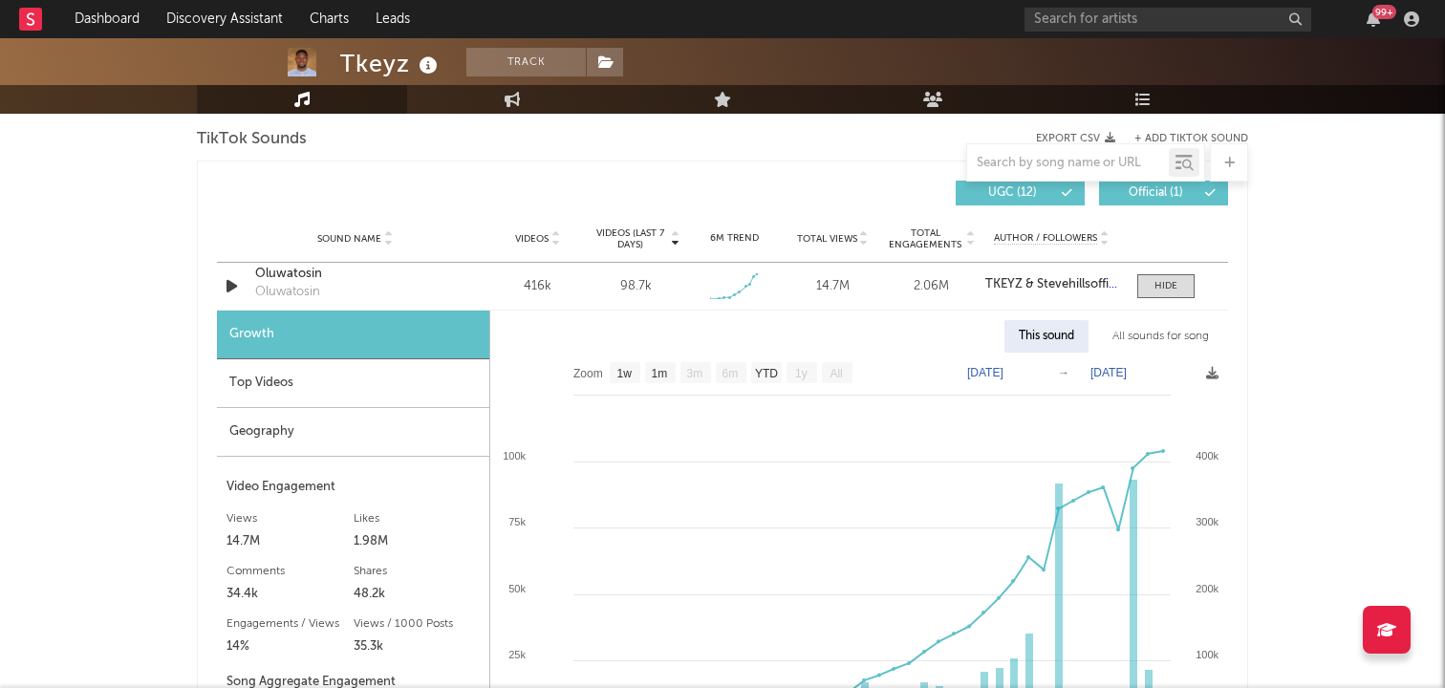
click at [259, 395] on div "Top Videos" at bounding box center [353, 383] width 272 height 49
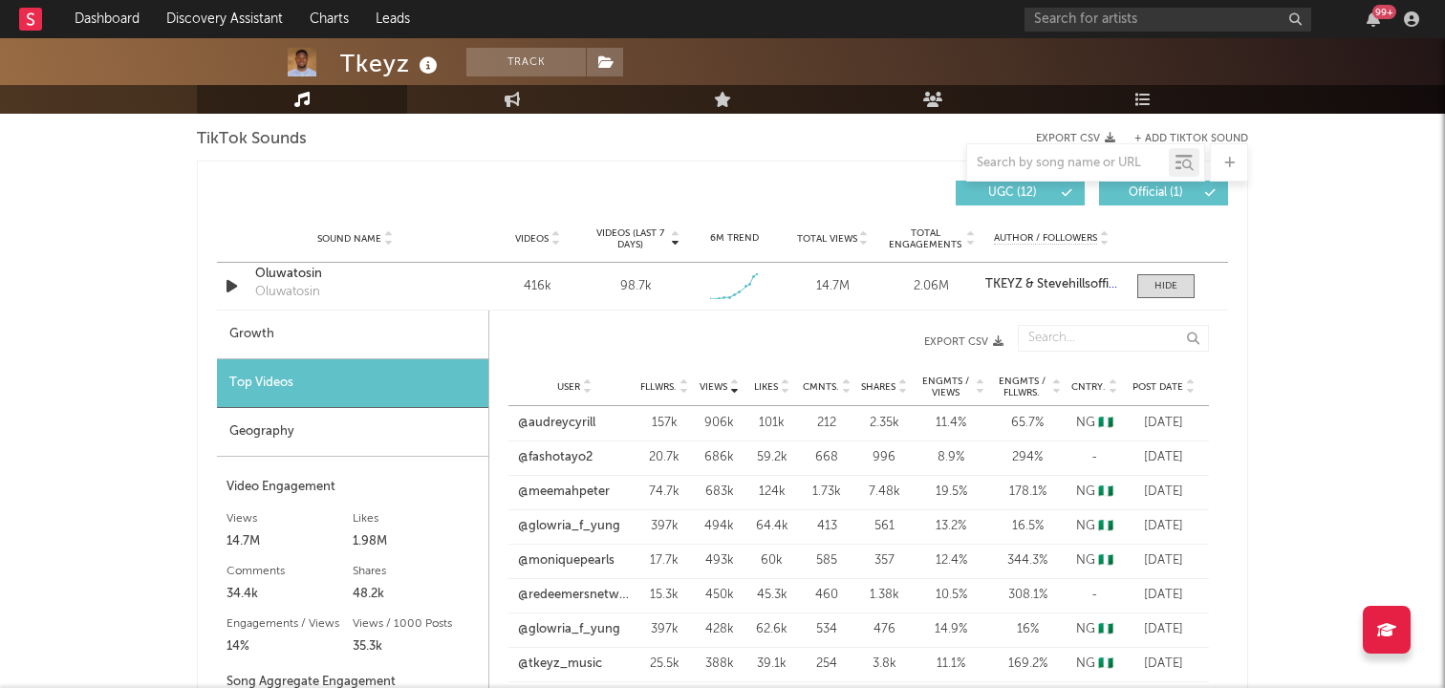
click at [1190, 393] on icon at bounding box center [1190, 391] width 10 height 8
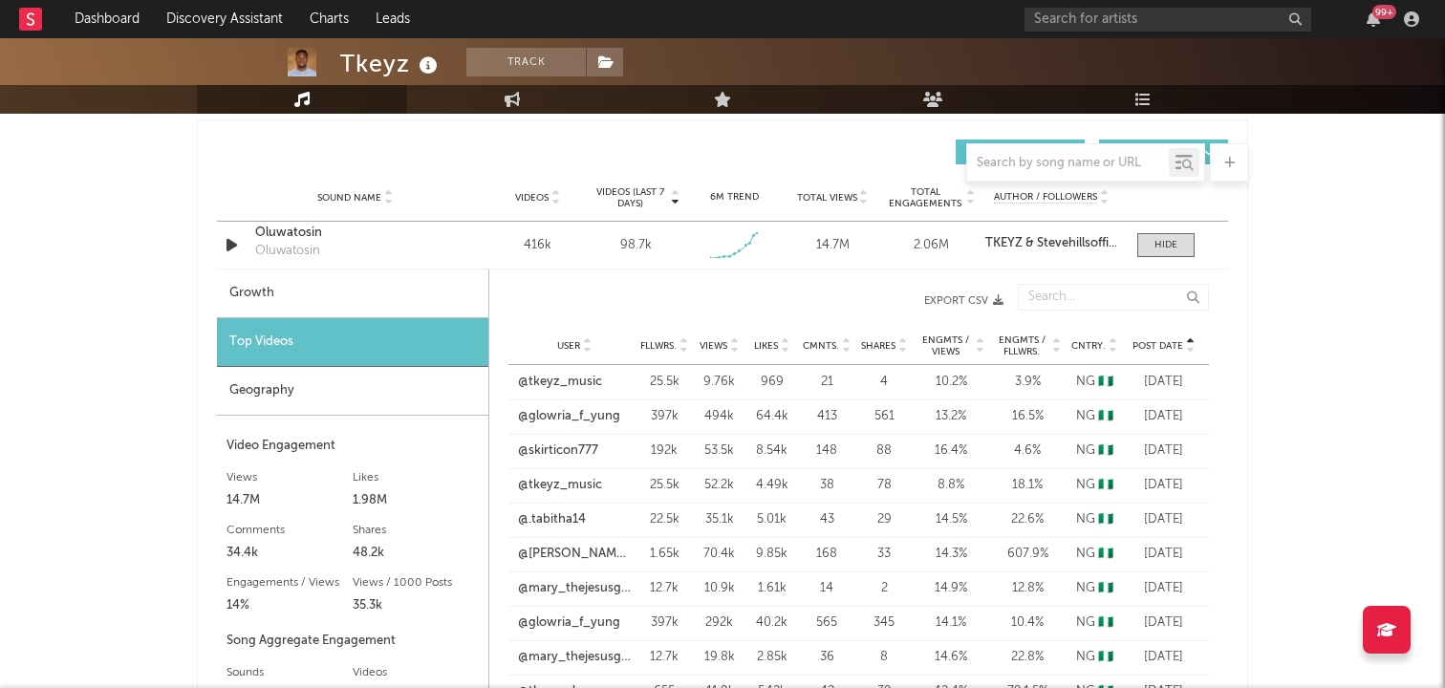
scroll to position [1340, 0]
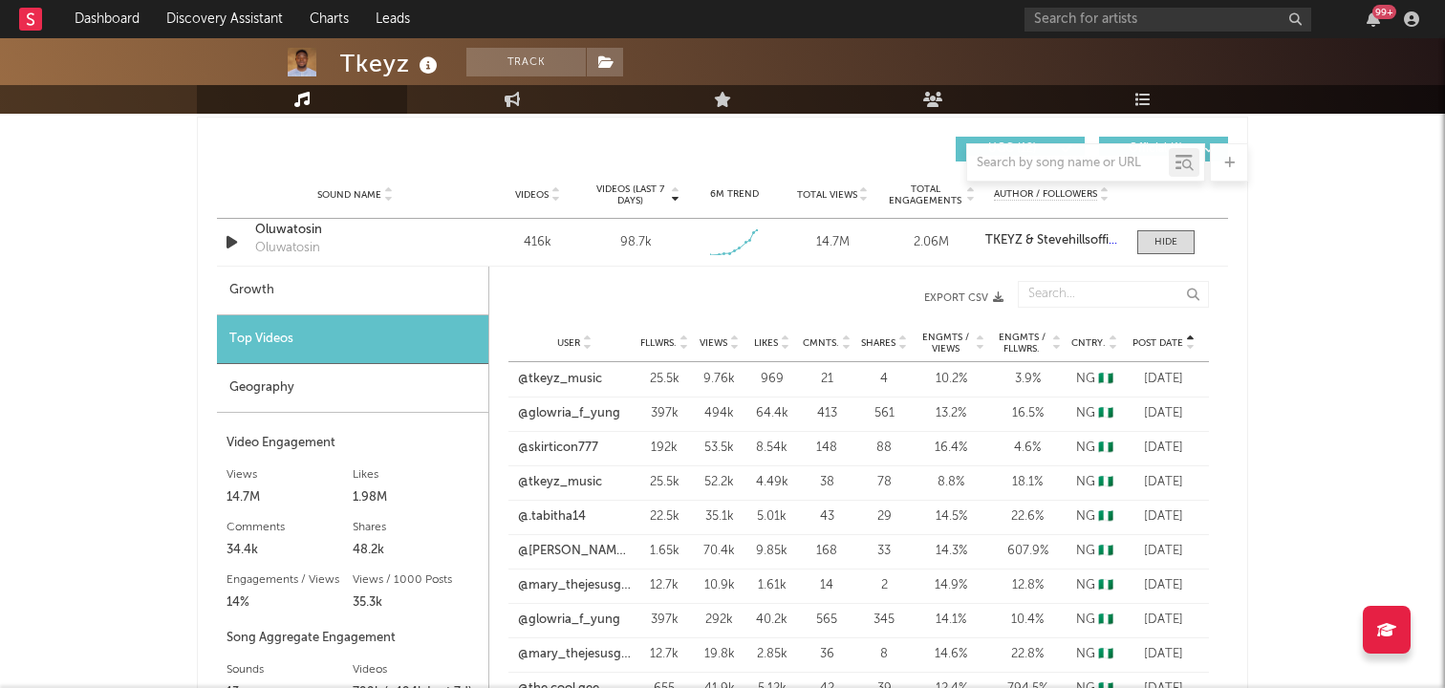
click at [734, 349] on icon at bounding box center [734, 347] width 10 height 8
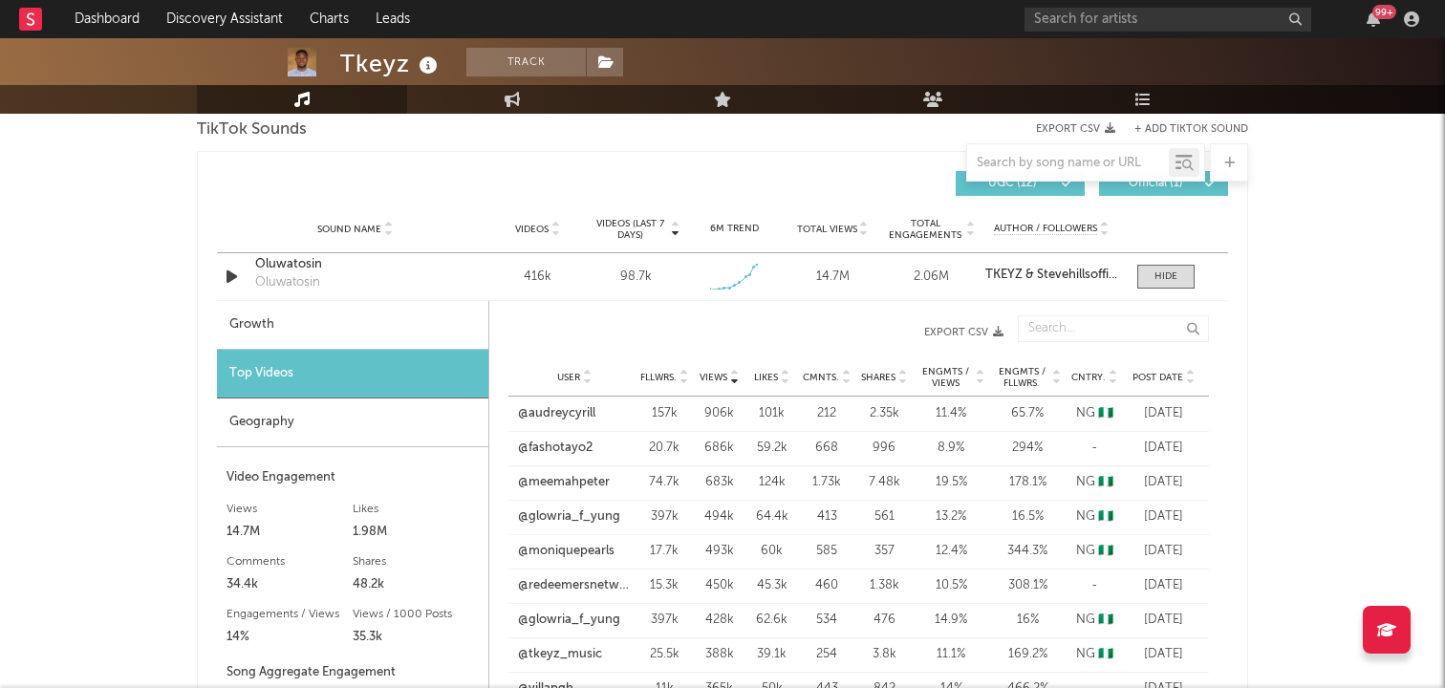
scroll to position [1328, 0]
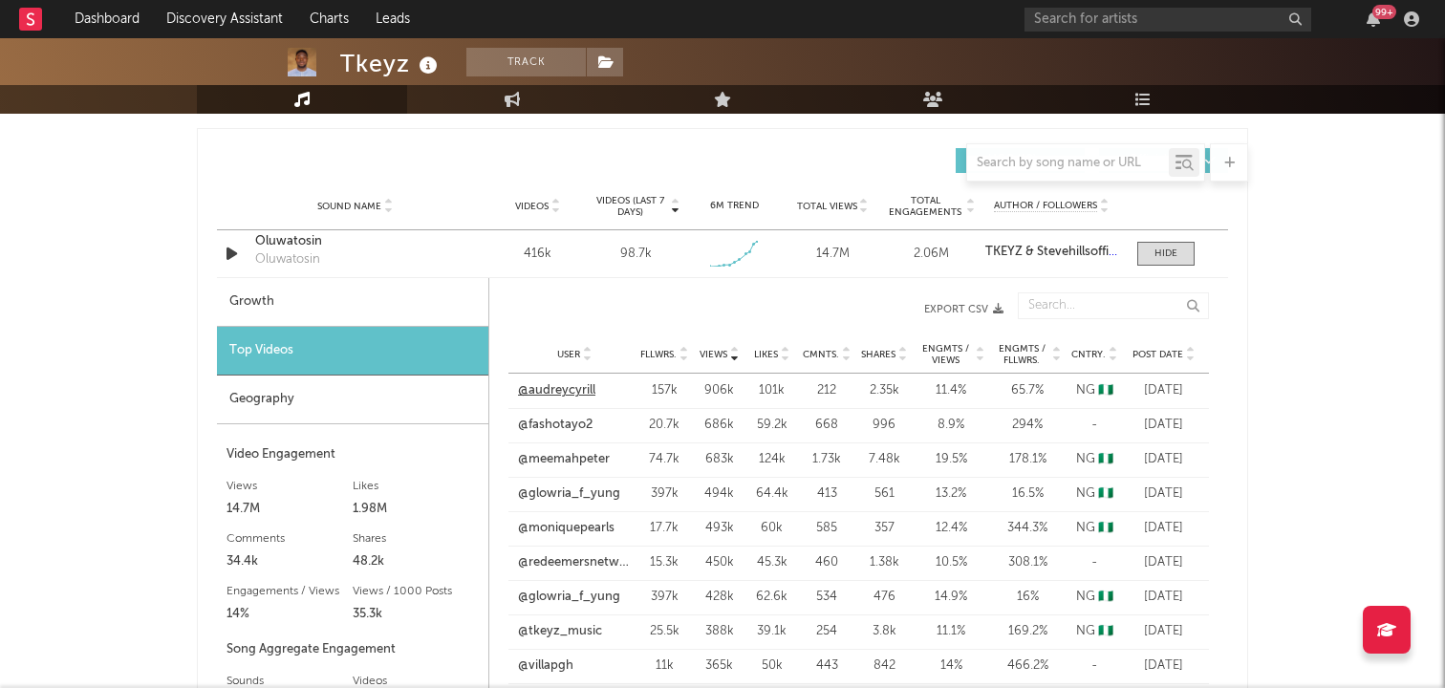
click at [578, 383] on link "@audreycyrill" at bounding box center [556, 390] width 77 height 19
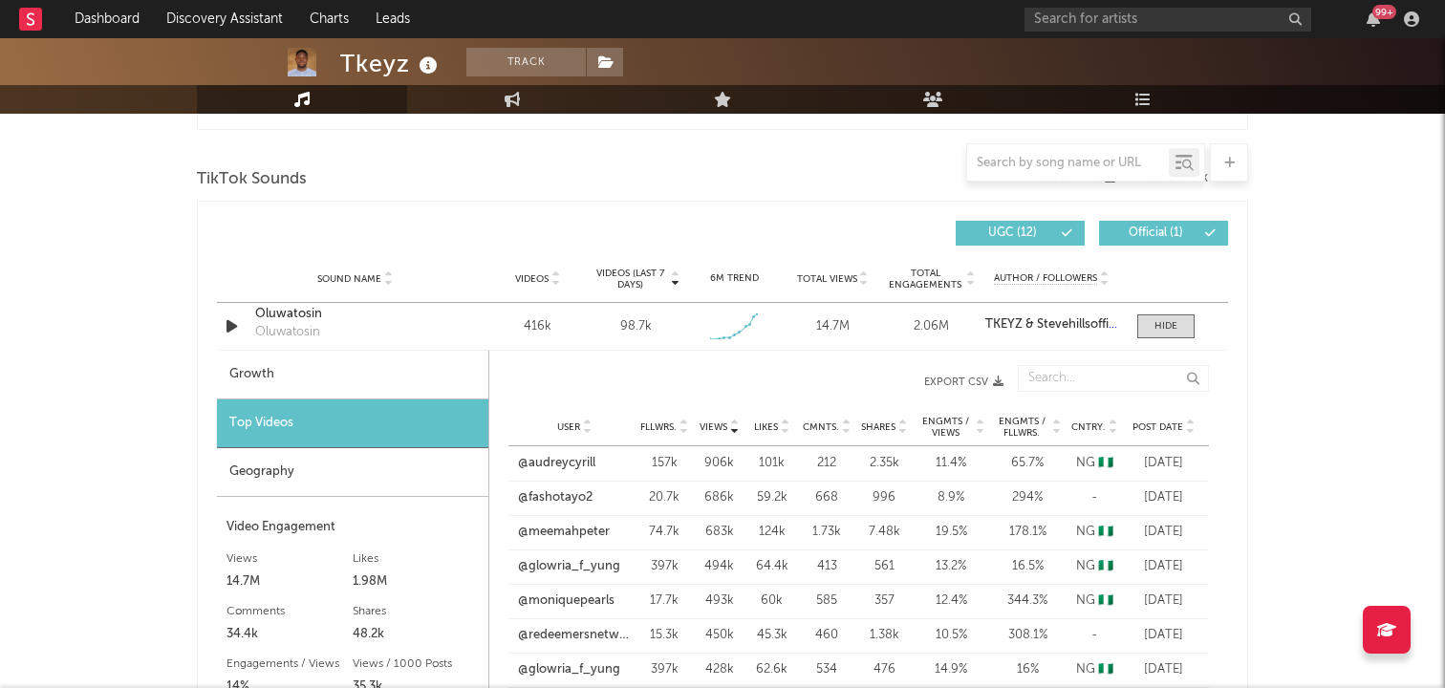
scroll to position [1244, 0]
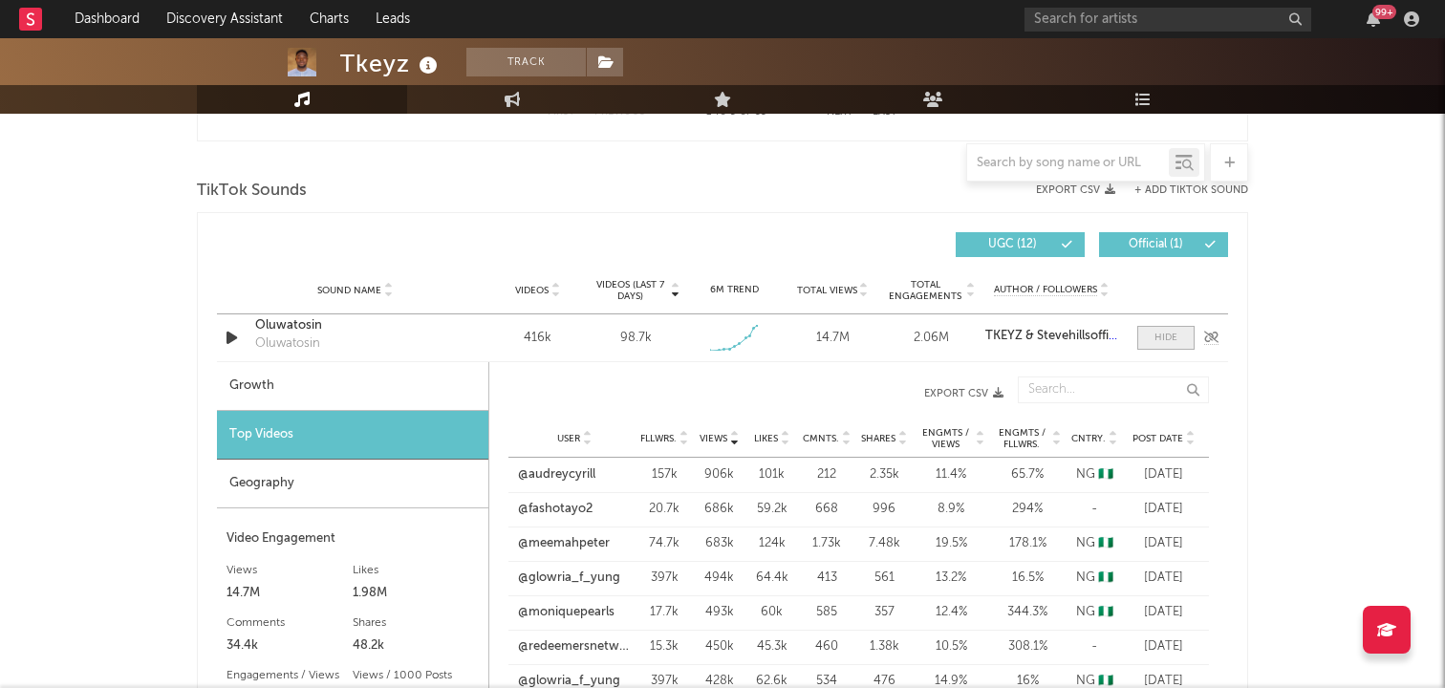
click at [1164, 337] on div at bounding box center [1165, 338] width 23 height 14
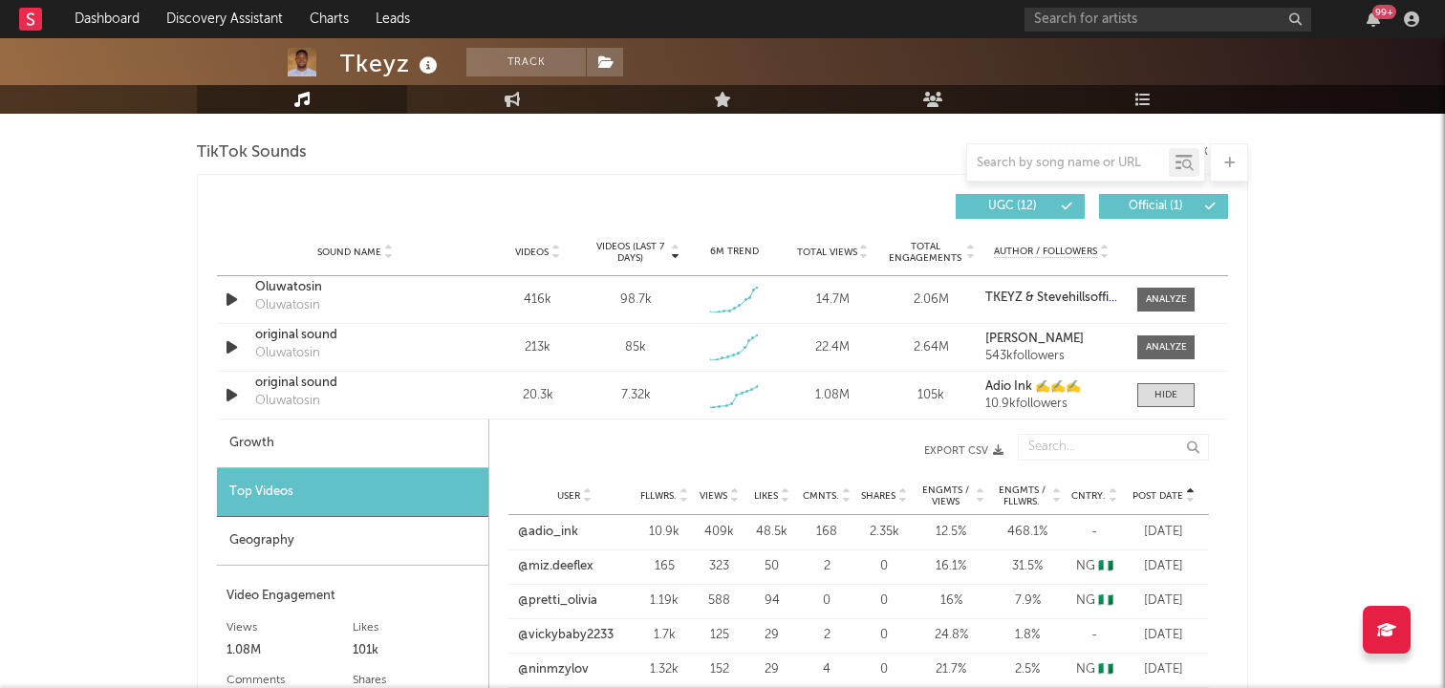
scroll to position [1289, 0]
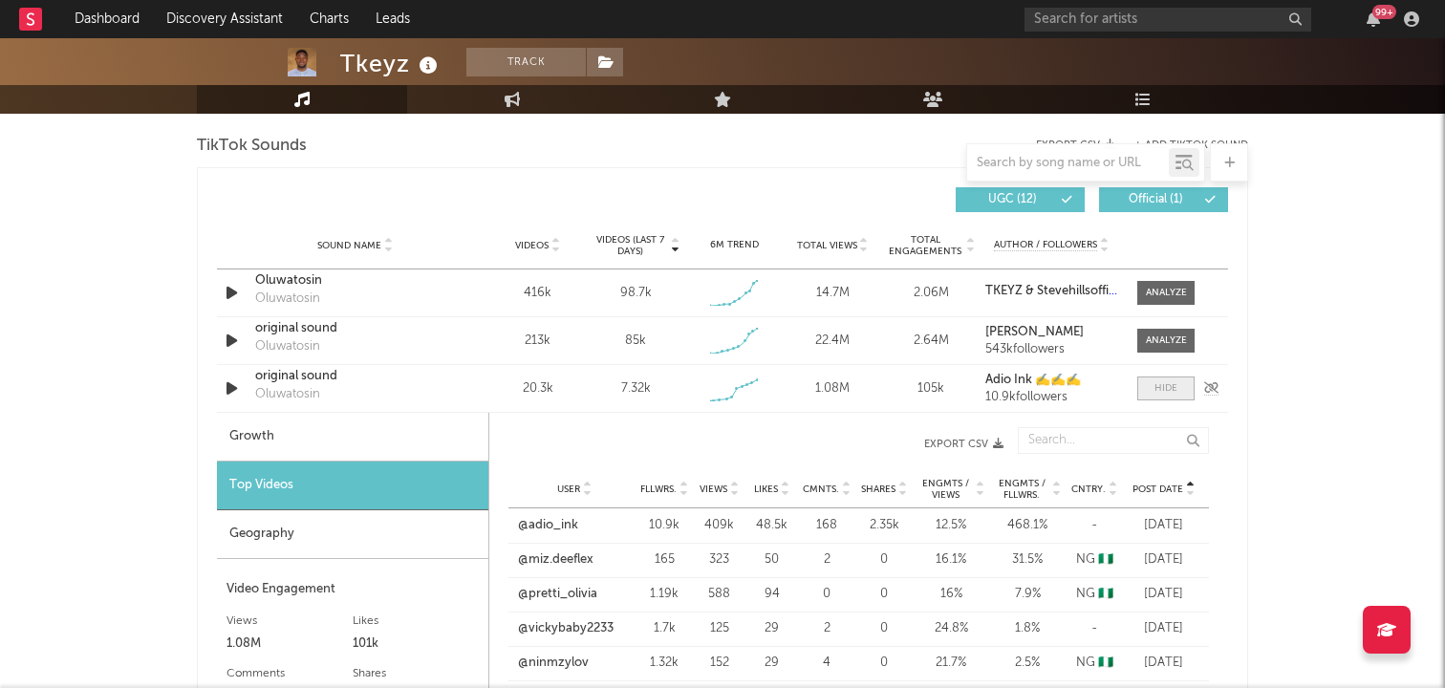
click at [1175, 378] on span at bounding box center [1165, 388] width 57 height 24
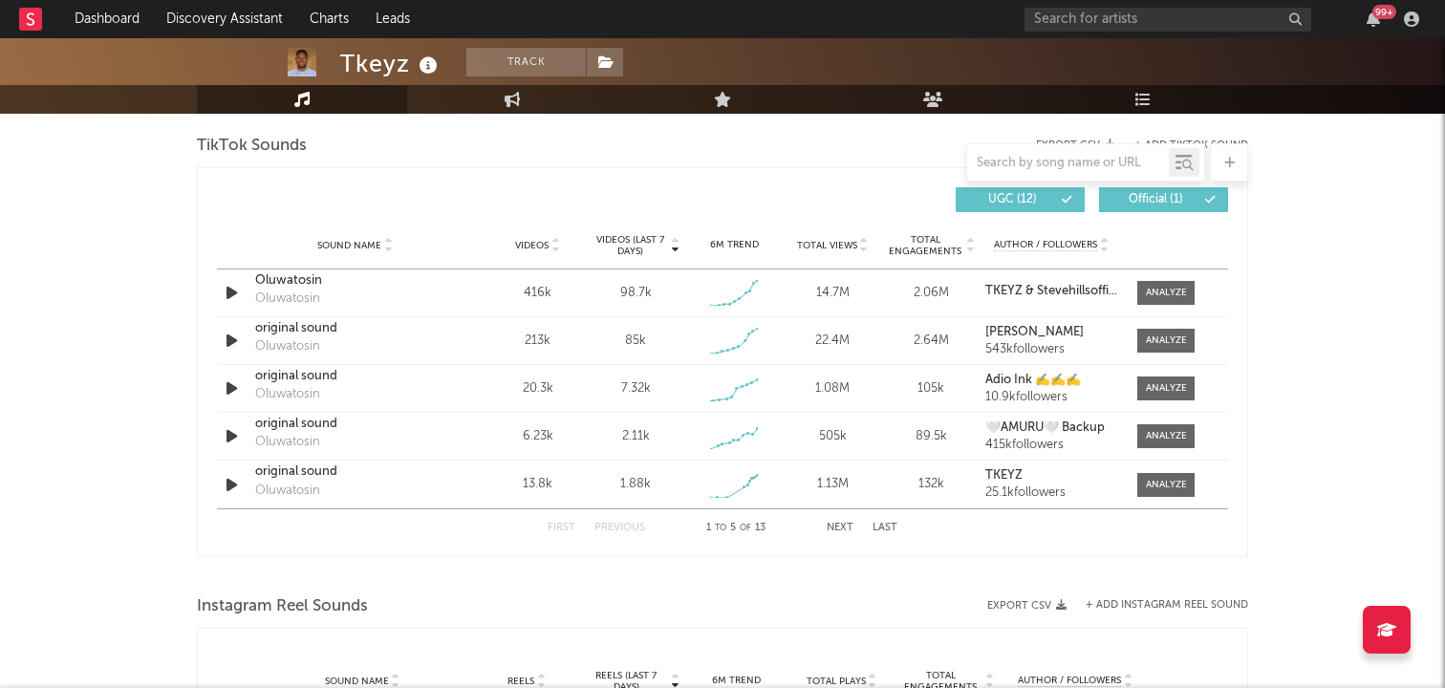
click at [556, 250] on icon at bounding box center [555, 250] width 10 height 8
click at [1154, 332] on span at bounding box center [1165, 341] width 57 height 24
select select "1w"
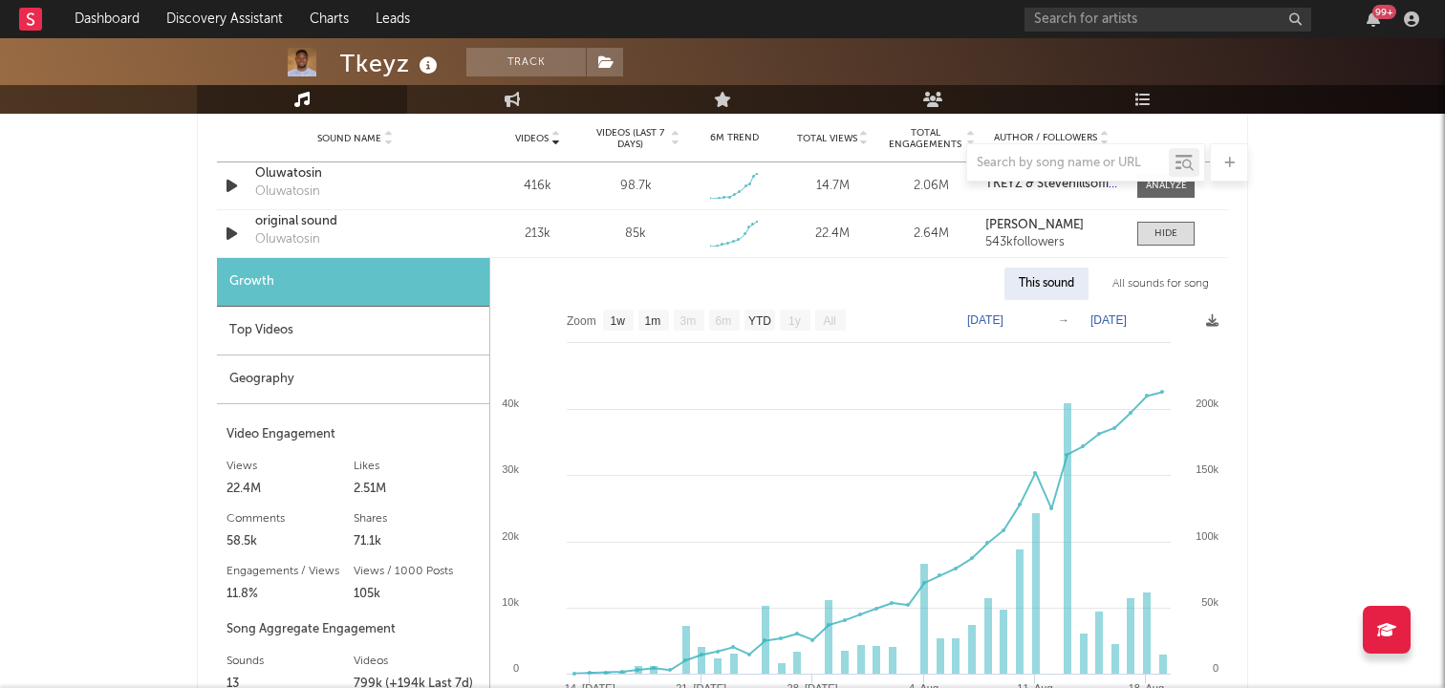
scroll to position [1404, 0]
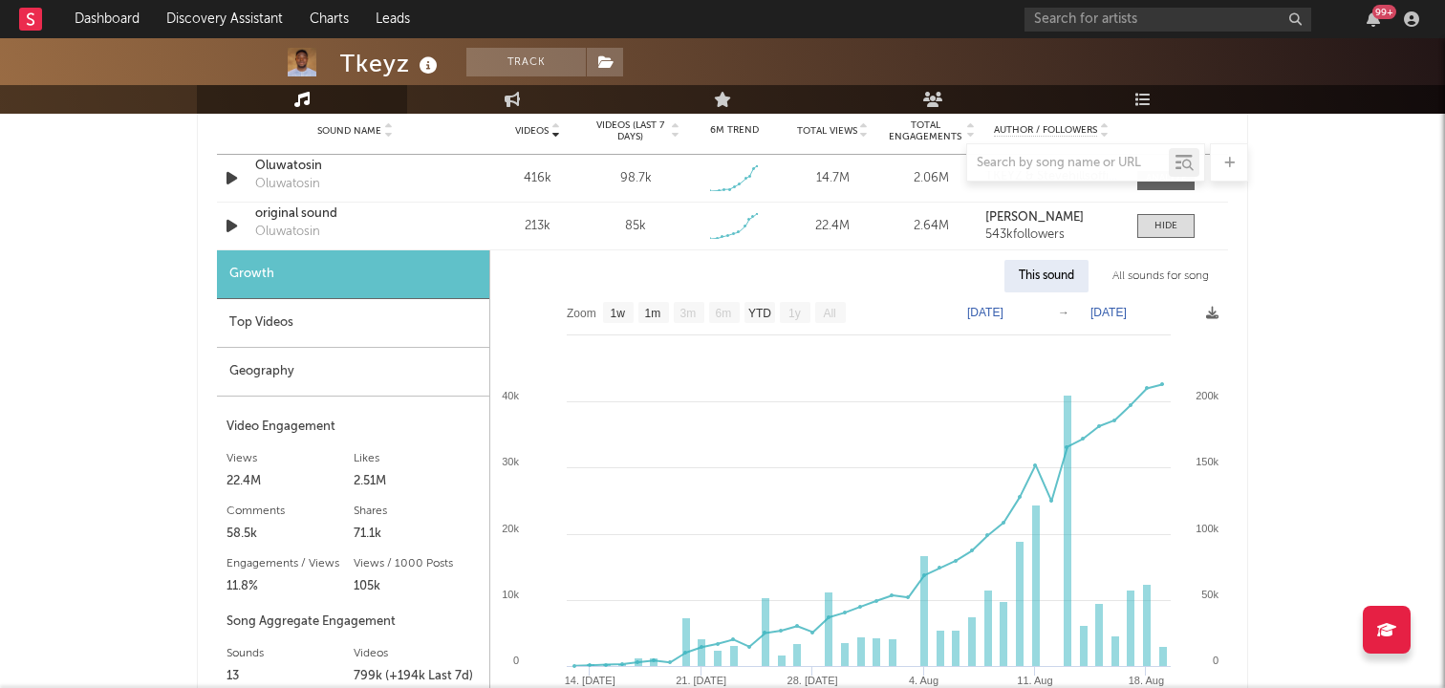
click at [331, 324] on div "Top Videos" at bounding box center [353, 323] width 272 height 49
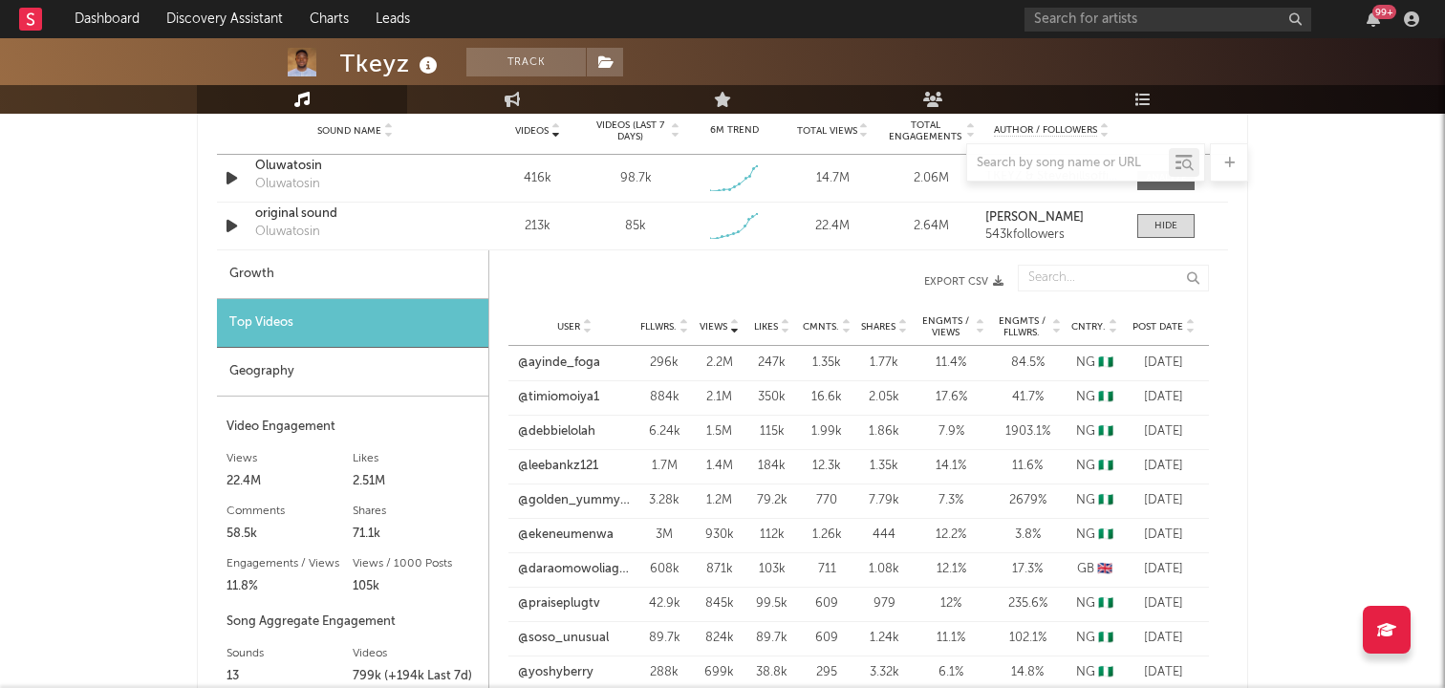
click at [1191, 332] on icon at bounding box center [1190, 331] width 10 height 8
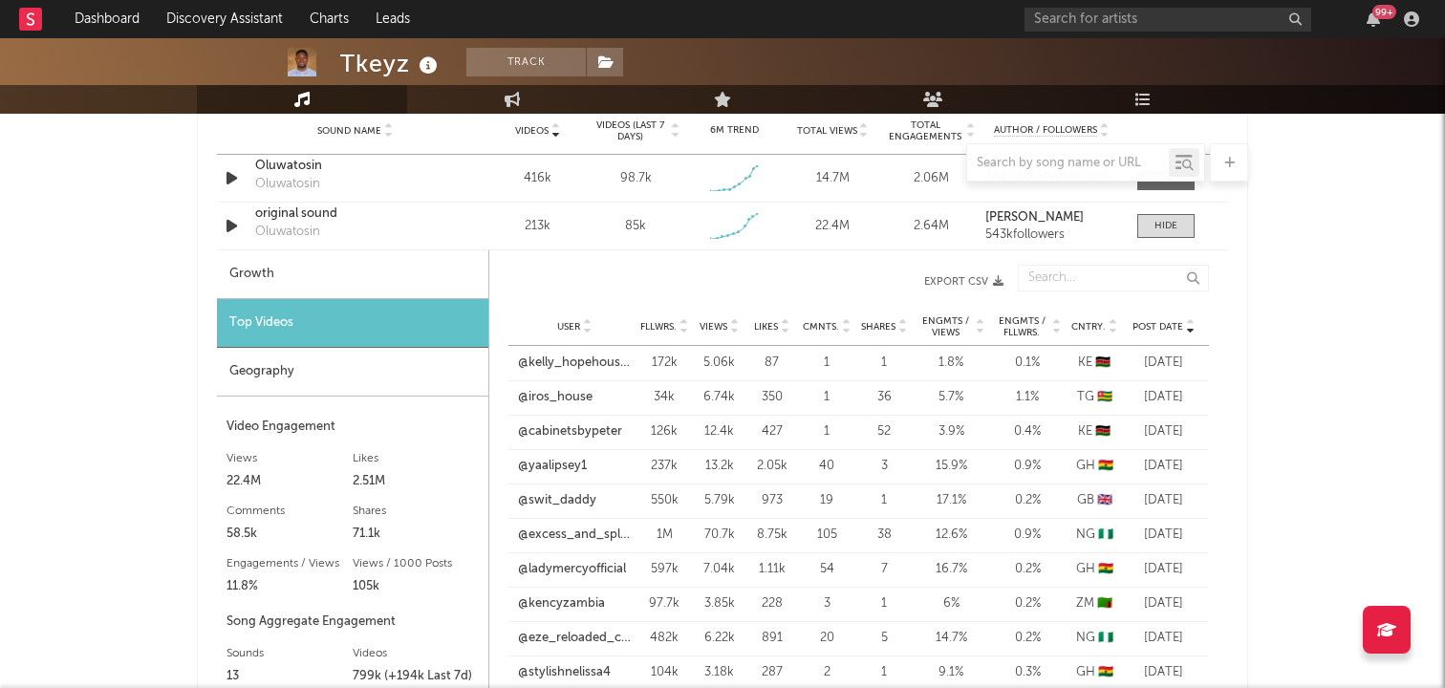
click at [1190, 320] on icon at bounding box center [1190, 323] width 10 height 8
click at [1190, 328] on icon at bounding box center [1190, 331] width 10 height 8
click at [734, 319] on icon at bounding box center [734, 323] width 10 height 8
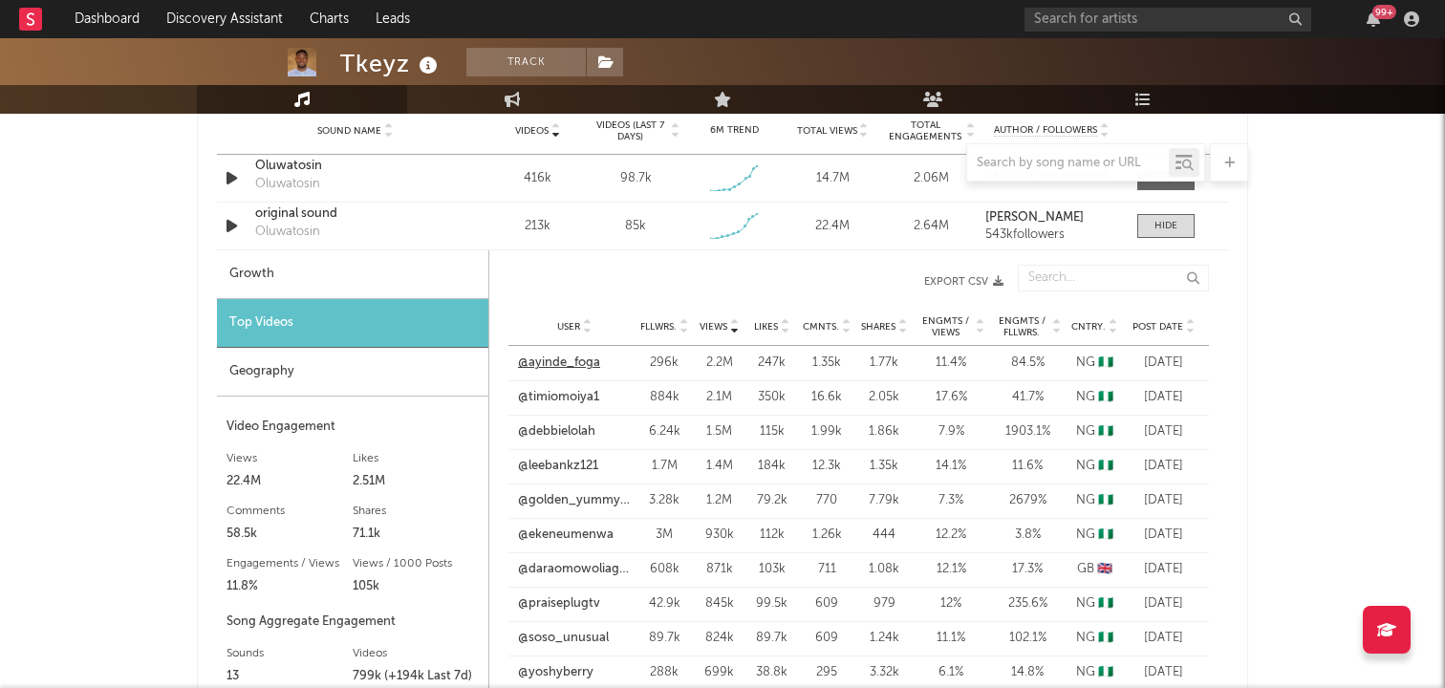
click at [572, 365] on link "@ayinde_foga" at bounding box center [559, 363] width 82 height 19
click at [786, 320] on icon at bounding box center [785, 323] width 10 height 8
click at [583, 360] on link "@timiomoiya1" at bounding box center [558, 363] width 81 height 19
click at [1155, 225] on div at bounding box center [1165, 226] width 23 height 14
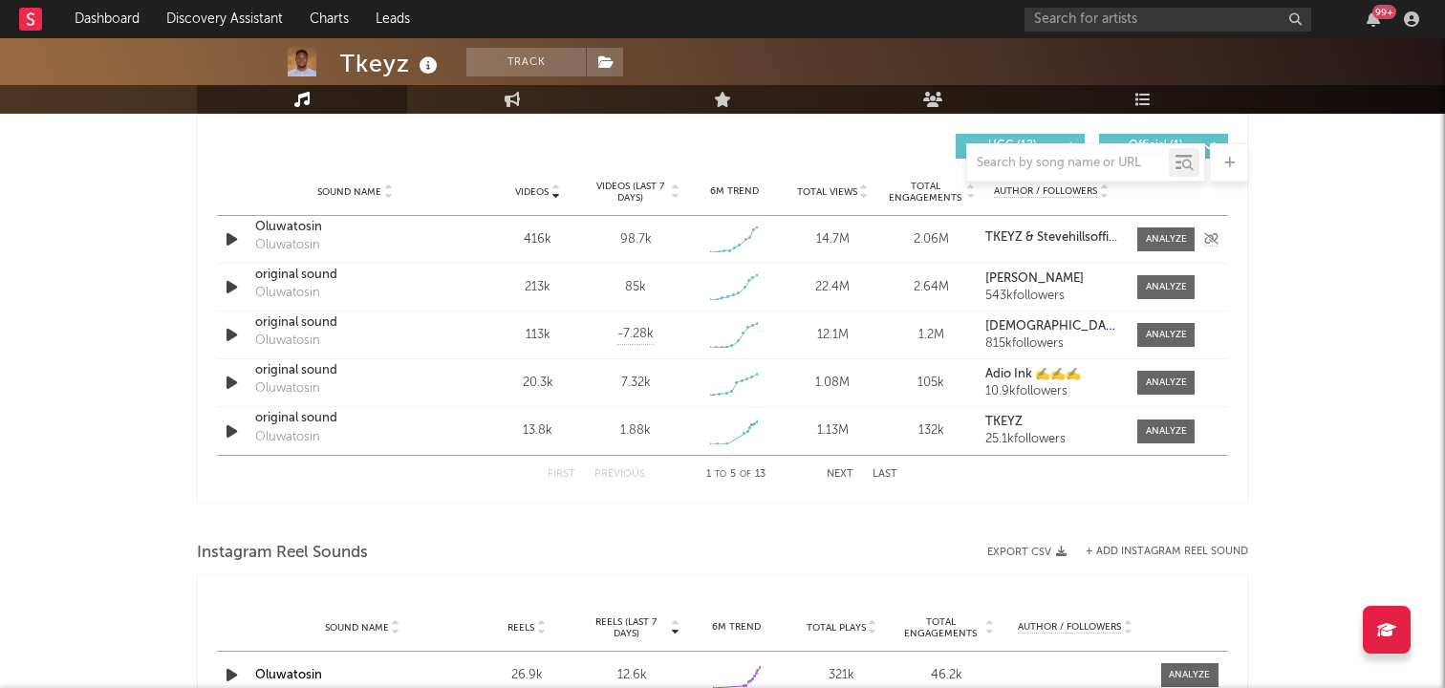
scroll to position [1339, 0]
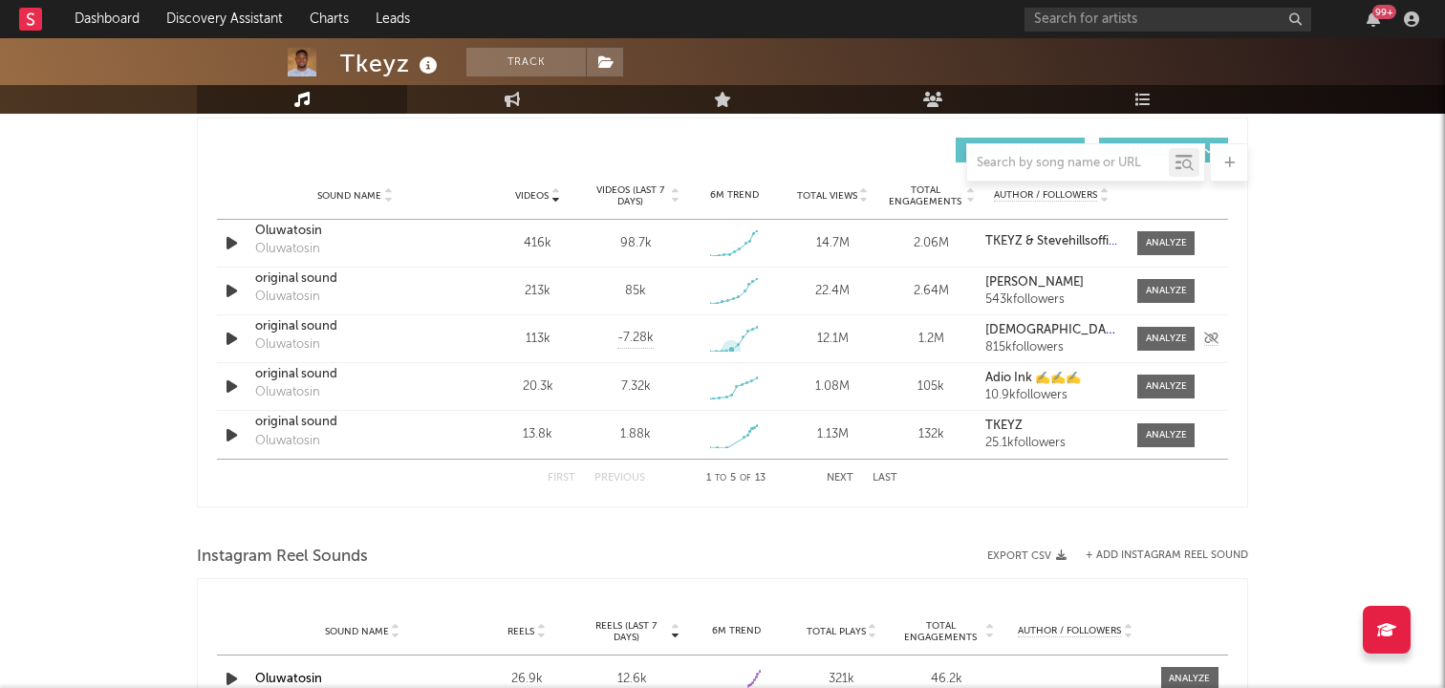
click at [733, 348] on icon at bounding box center [731, 349] width 7 height 7
click at [224, 335] on icon "button" at bounding box center [232, 339] width 20 height 24
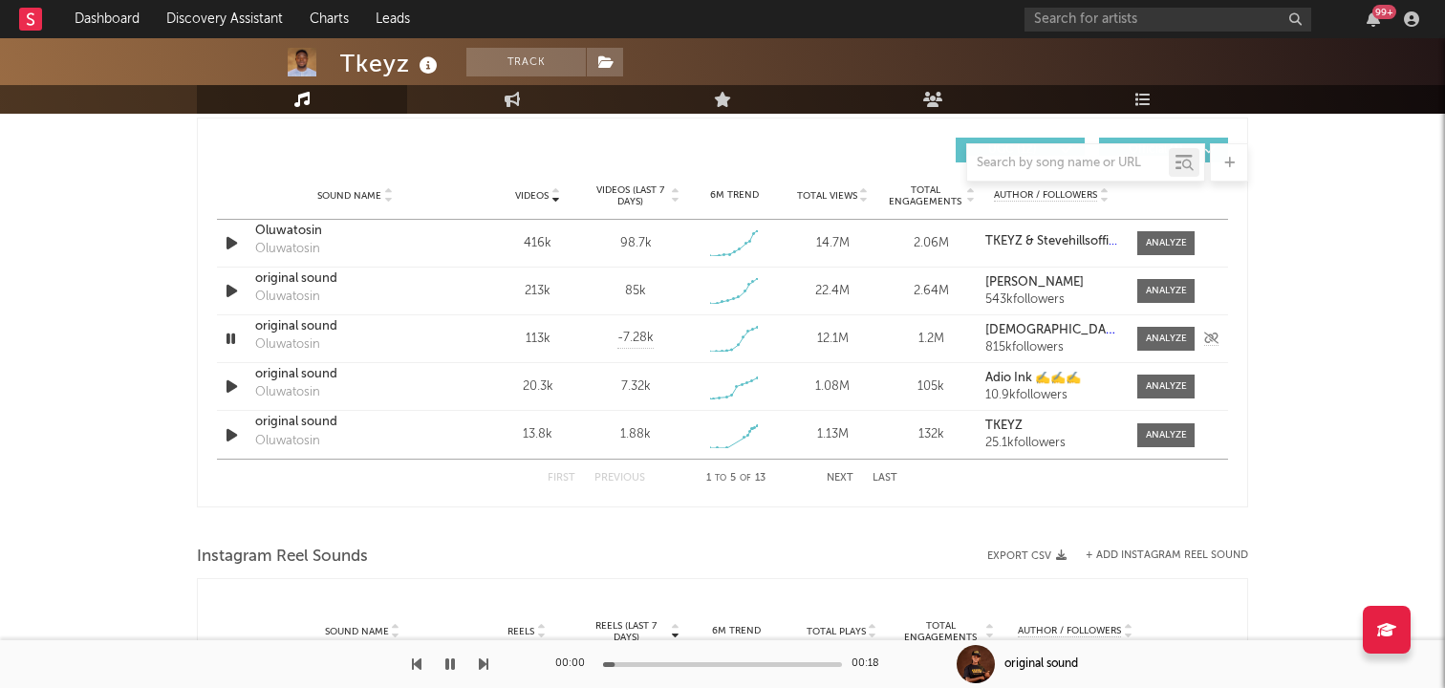
click at [230, 336] on icon "button" at bounding box center [231, 339] width 18 height 24
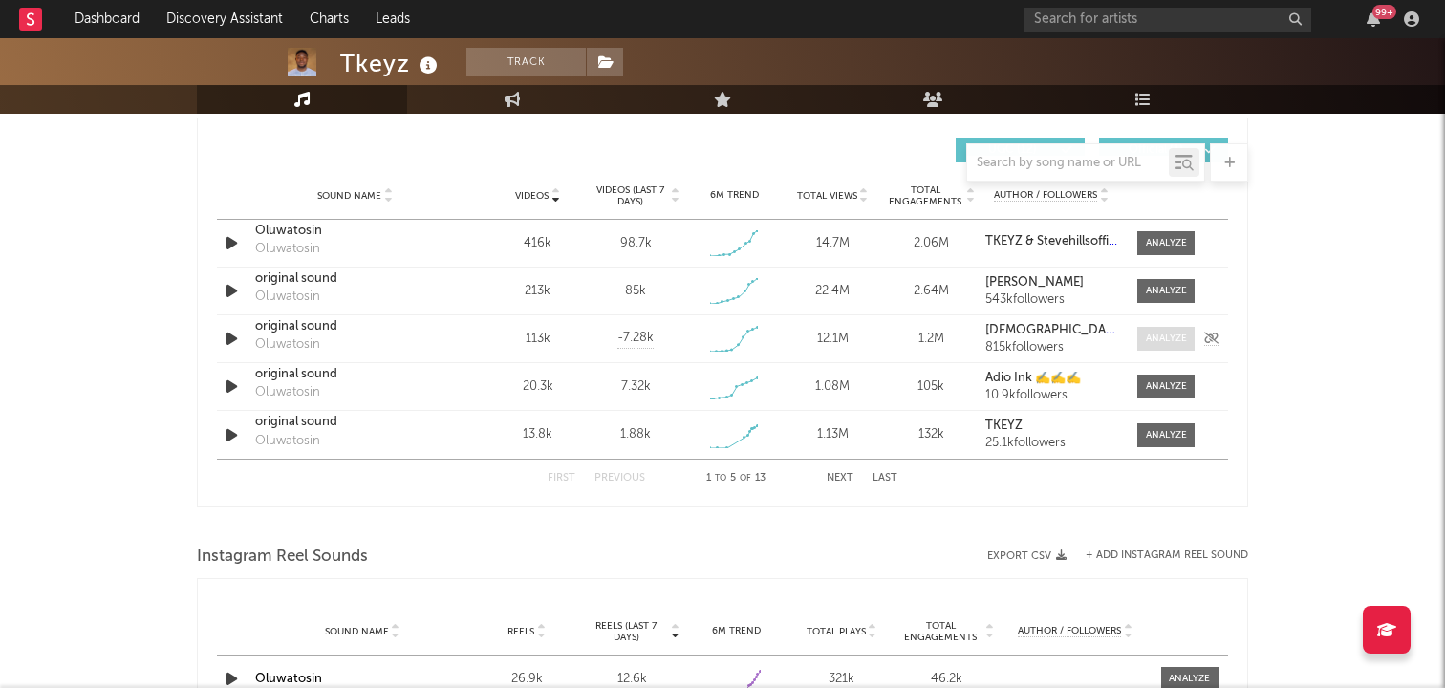
click at [1151, 333] on div at bounding box center [1166, 339] width 41 height 14
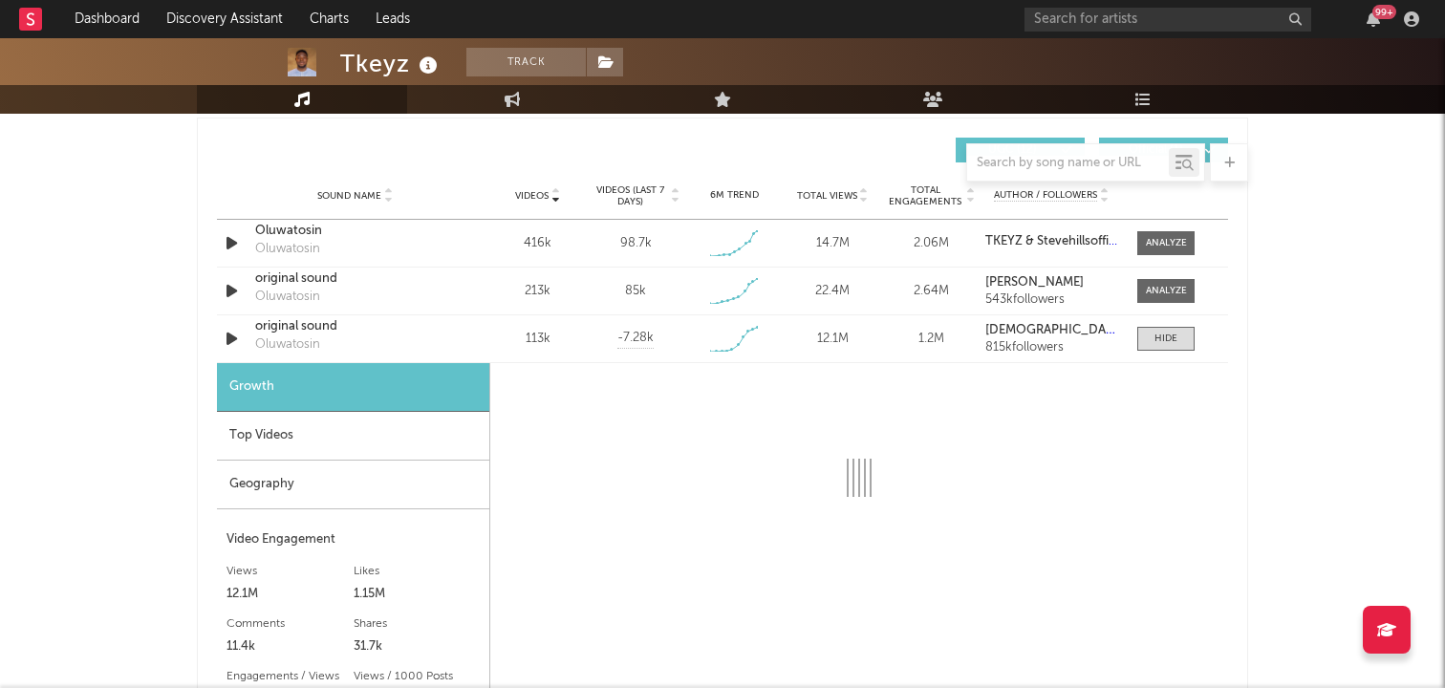
select select "1w"
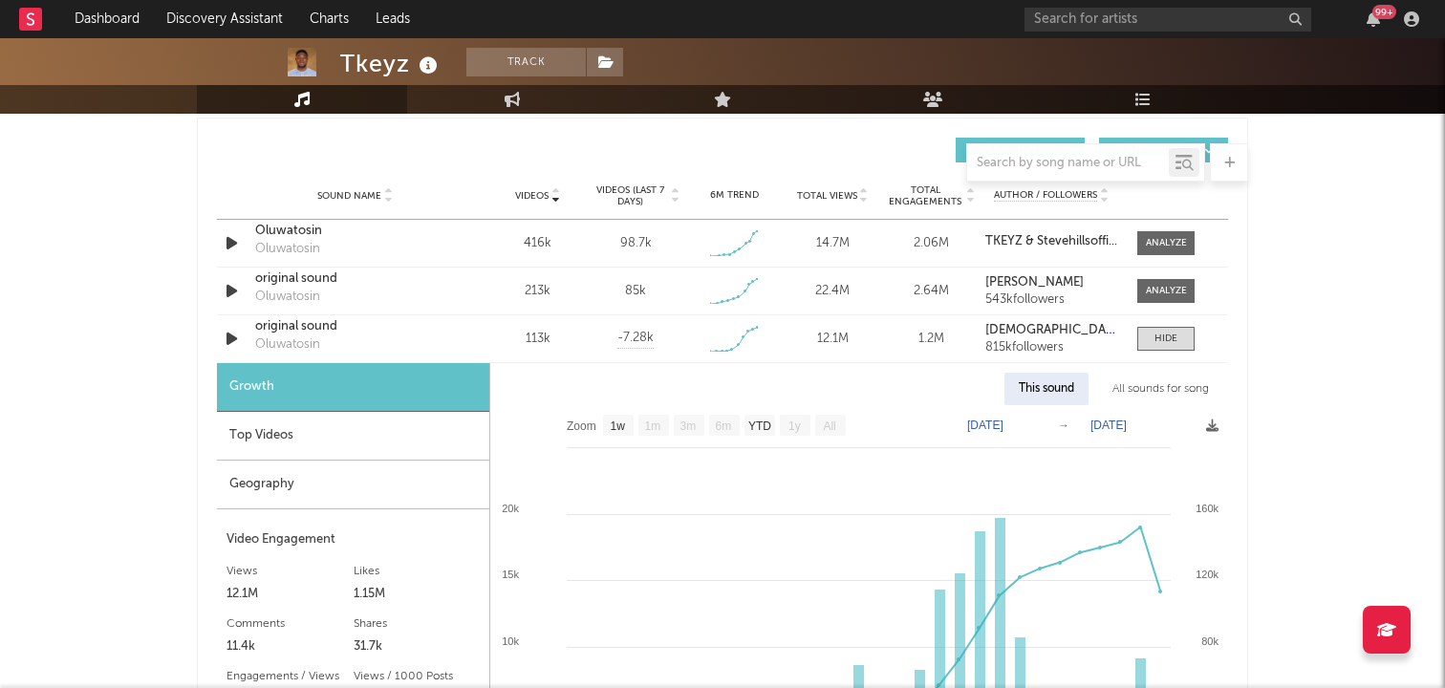
click at [268, 441] on div "Top Videos" at bounding box center [353, 436] width 272 height 49
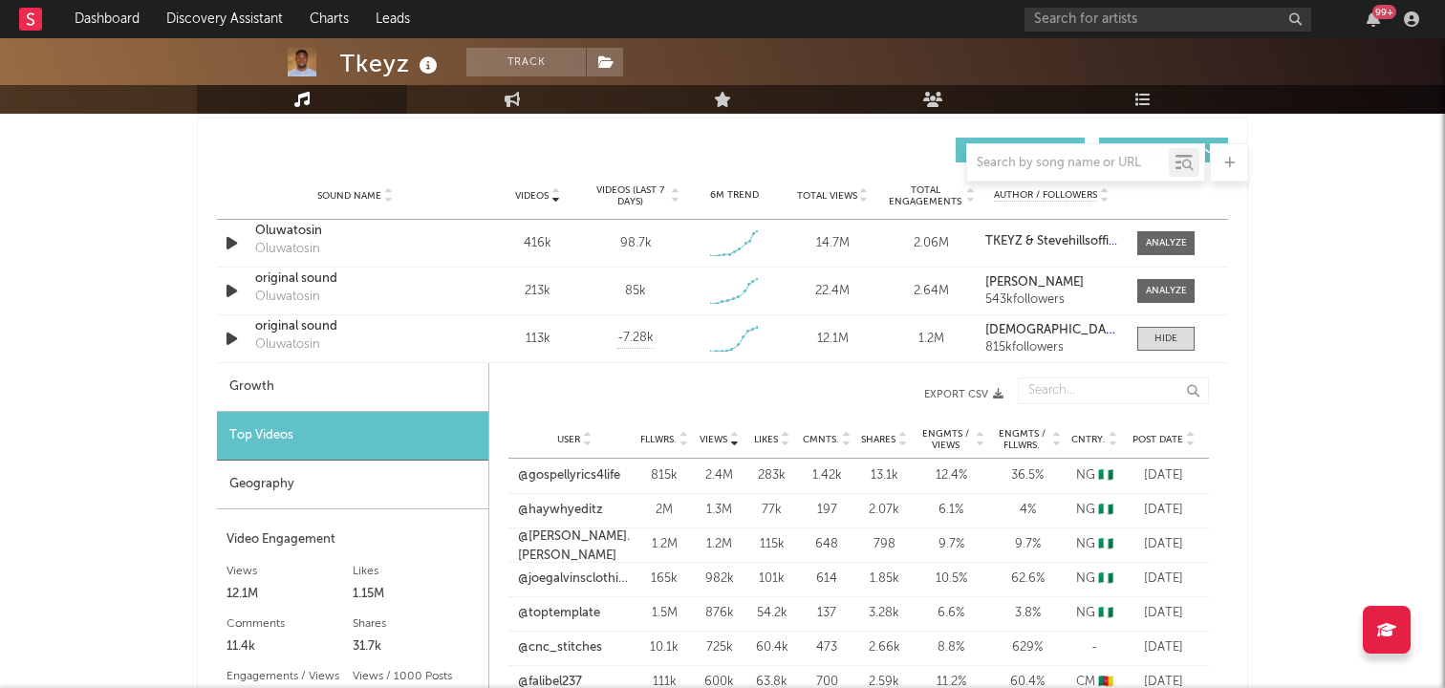
click at [736, 433] on icon at bounding box center [734, 436] width 10 height 8
click at [737, 443] on icon at bounding box center [734, 444] width 10 height 8
click at [786, 433] on icon at bounding box center [785, 436] width 10 height 8
click at [564, 509] on link "@[PERSON_NAME].[PERSON_NAME]" at bounding box center [574, 511] width 113 height 37
